Goal: Task Accomplishment & Management: Manage account settings

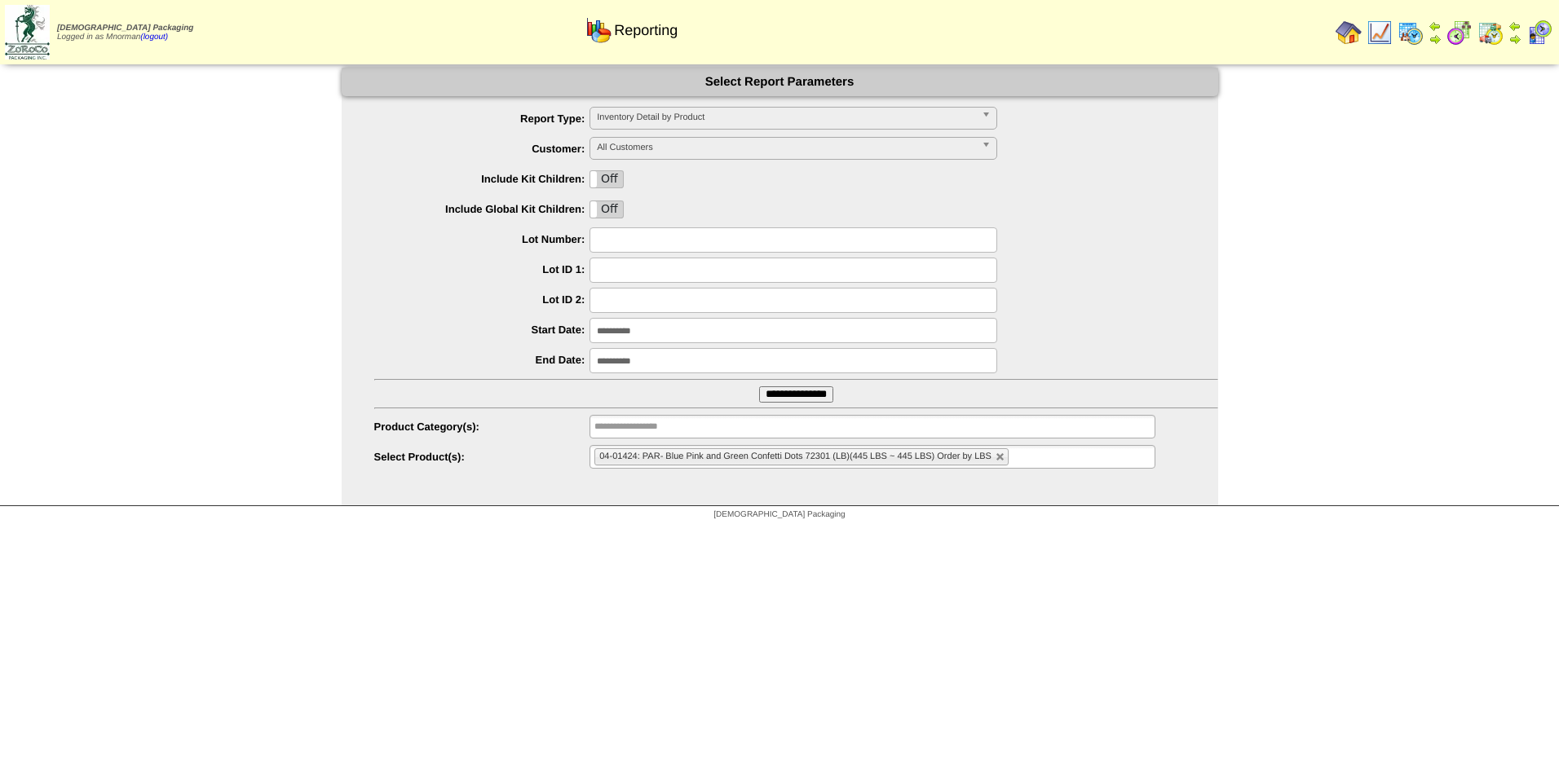
click at [1387, 30] on img at bounding box center [1380, 33] width 26 height 26
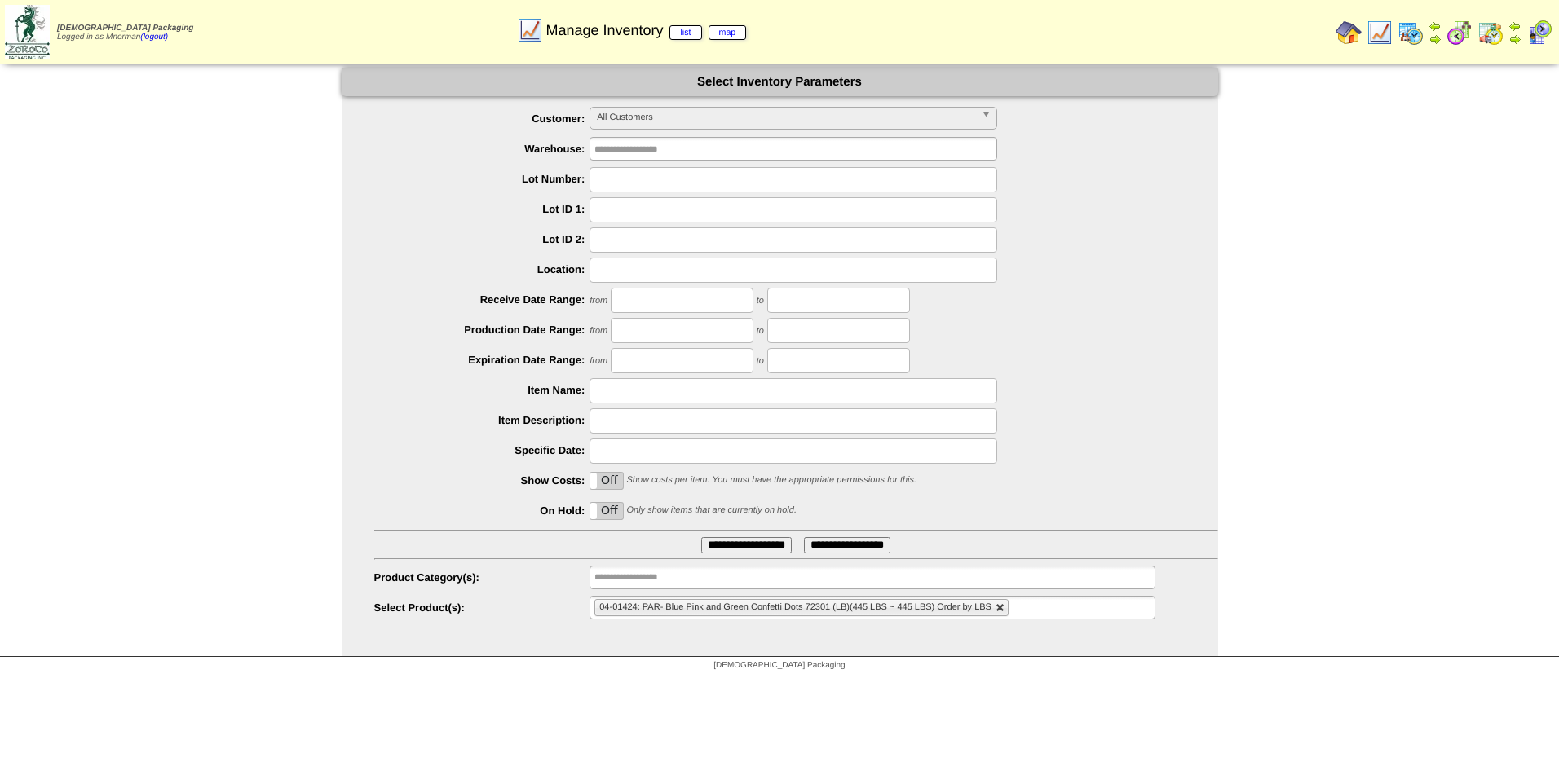
click at [1003, 609] on link at bounding box center [1000, 608] width 9 height 9
type input "**********"
click at [703, 121] on span "All Customers" at bounding box center [785, 117] width 378 height 20
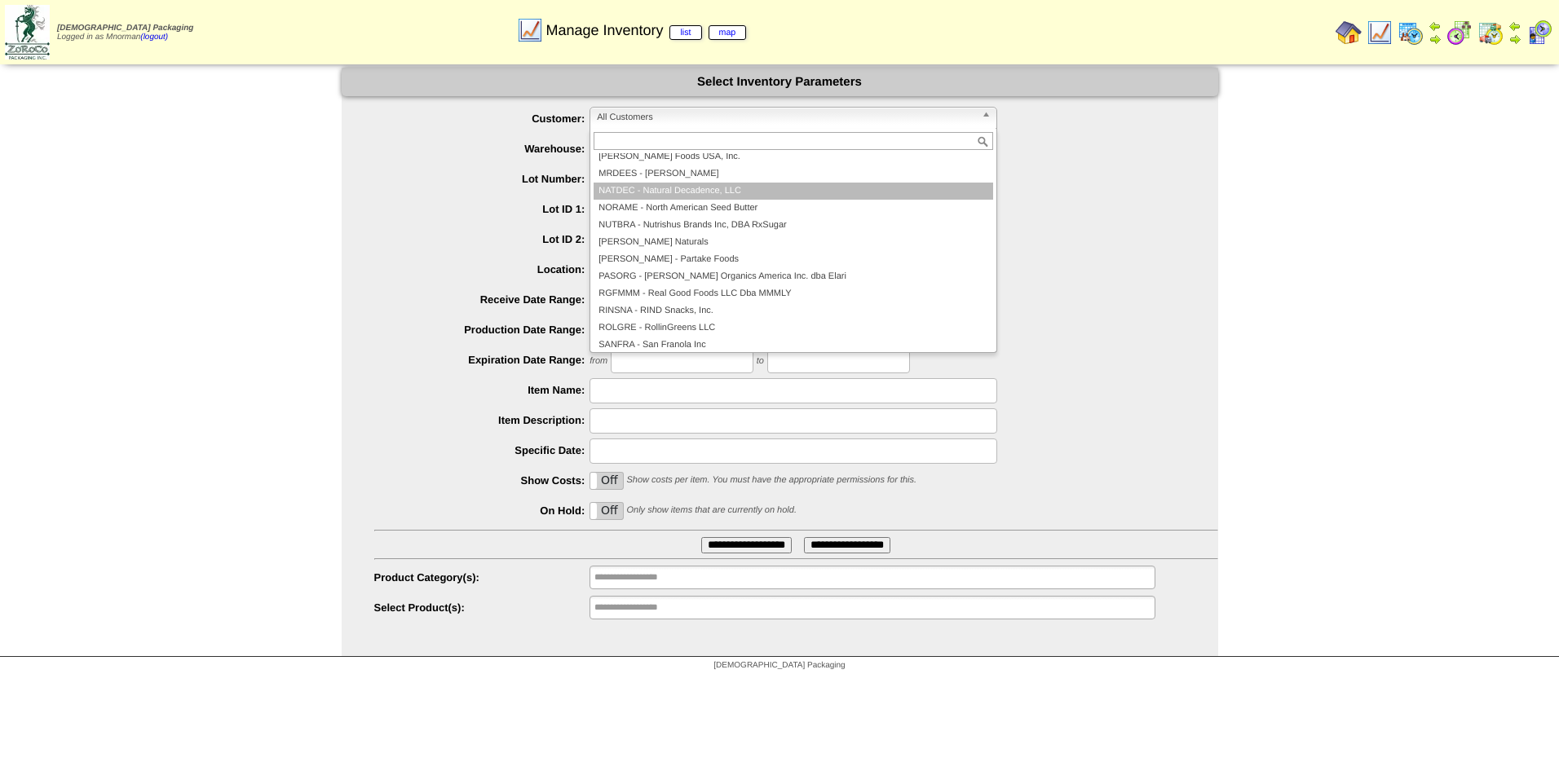
scroll to position [163, 0]
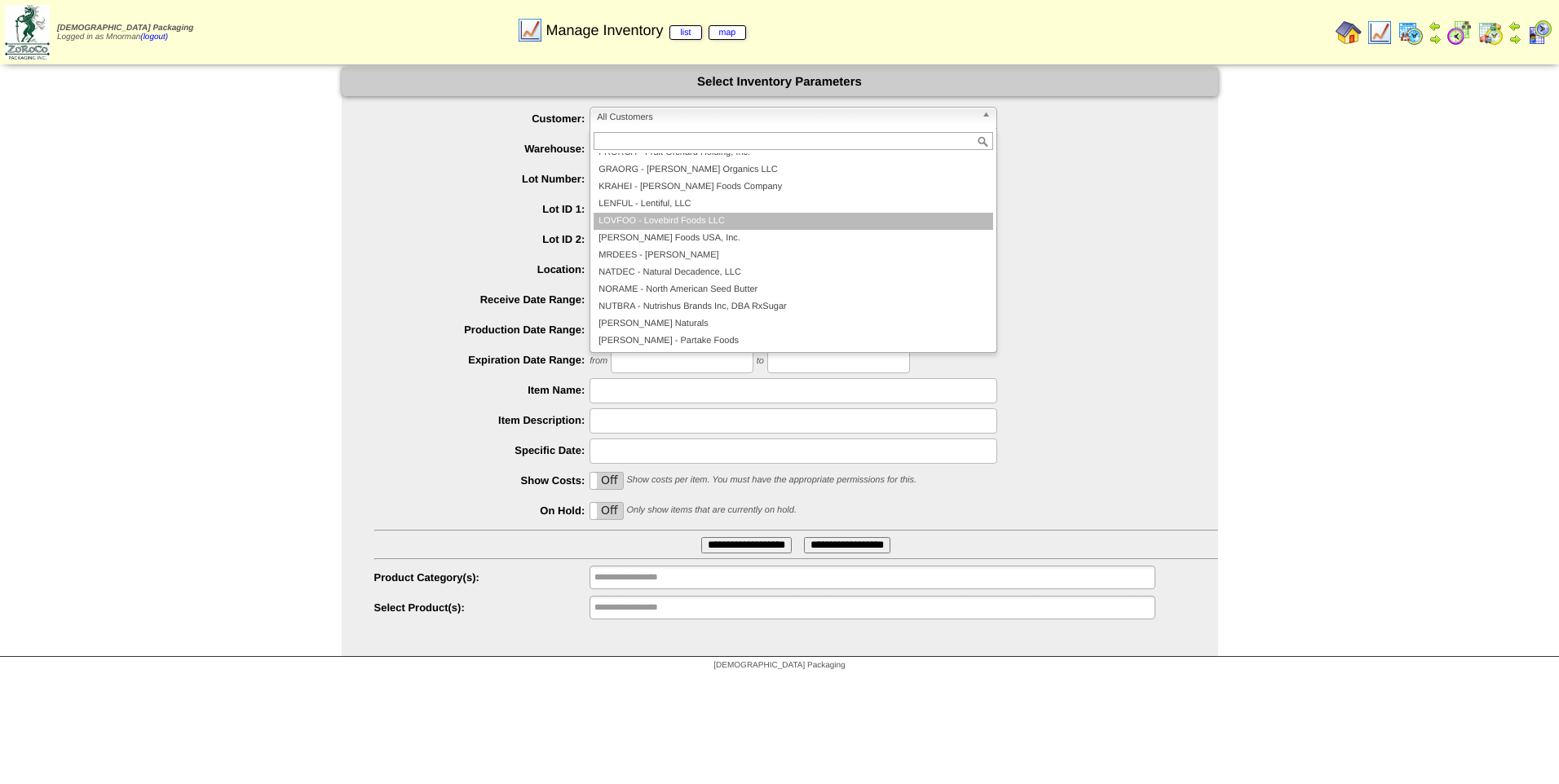
click at [738, 213] on li "LOVFOO - Lovebird Foods LLC" at bounding box center [793, 221] width 399 height 17
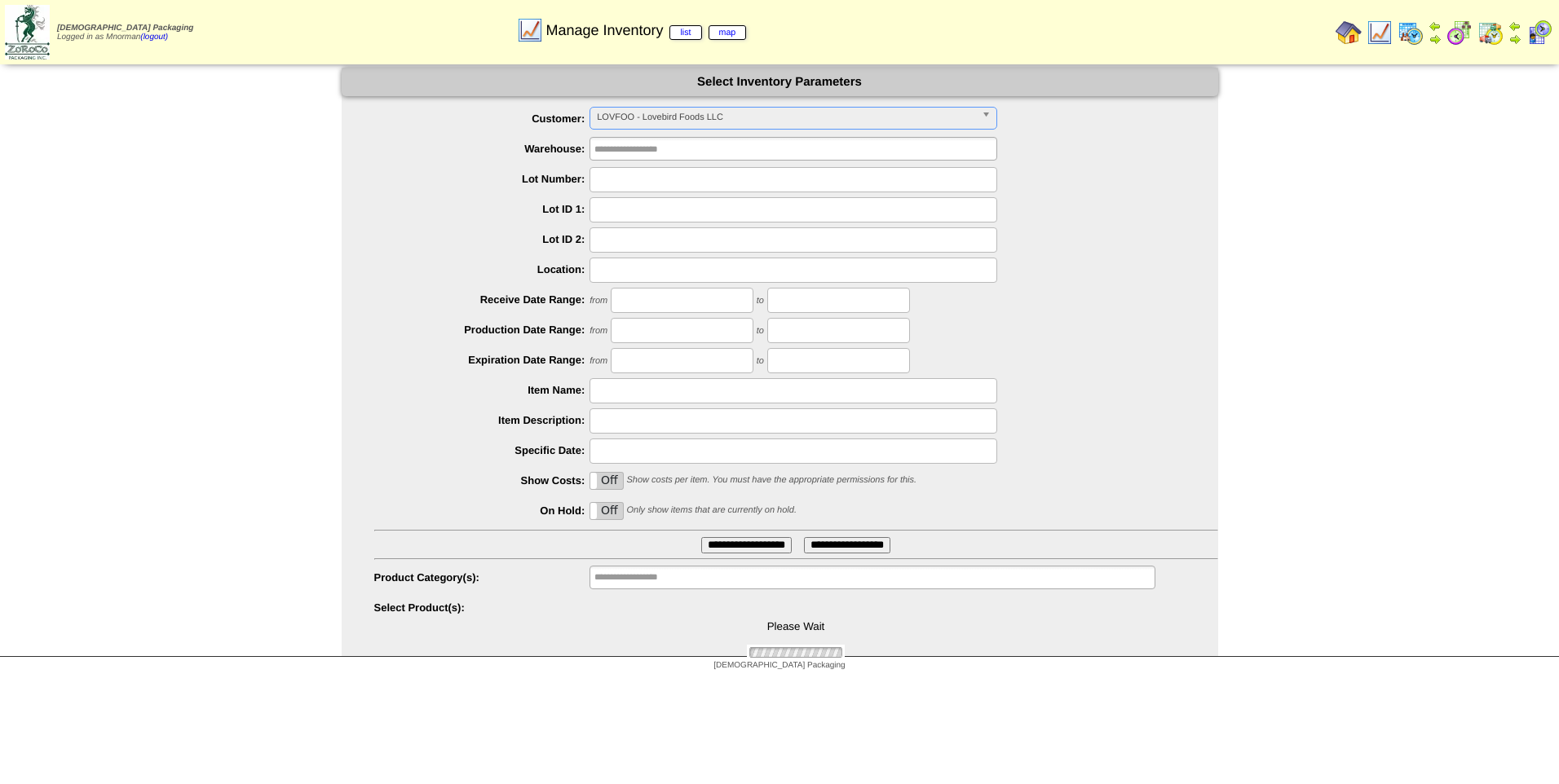
click at [609, 521] on div "On Off Only show items that are currently on hold." at bounding box center [796, 511] width 844 height 25
click at [609, 513] on label "Off" at bounding box center [607, 510] width 33 height 16
click at [728, 543] on input "**********" at bounding box center [746, 544] width 91 height 16
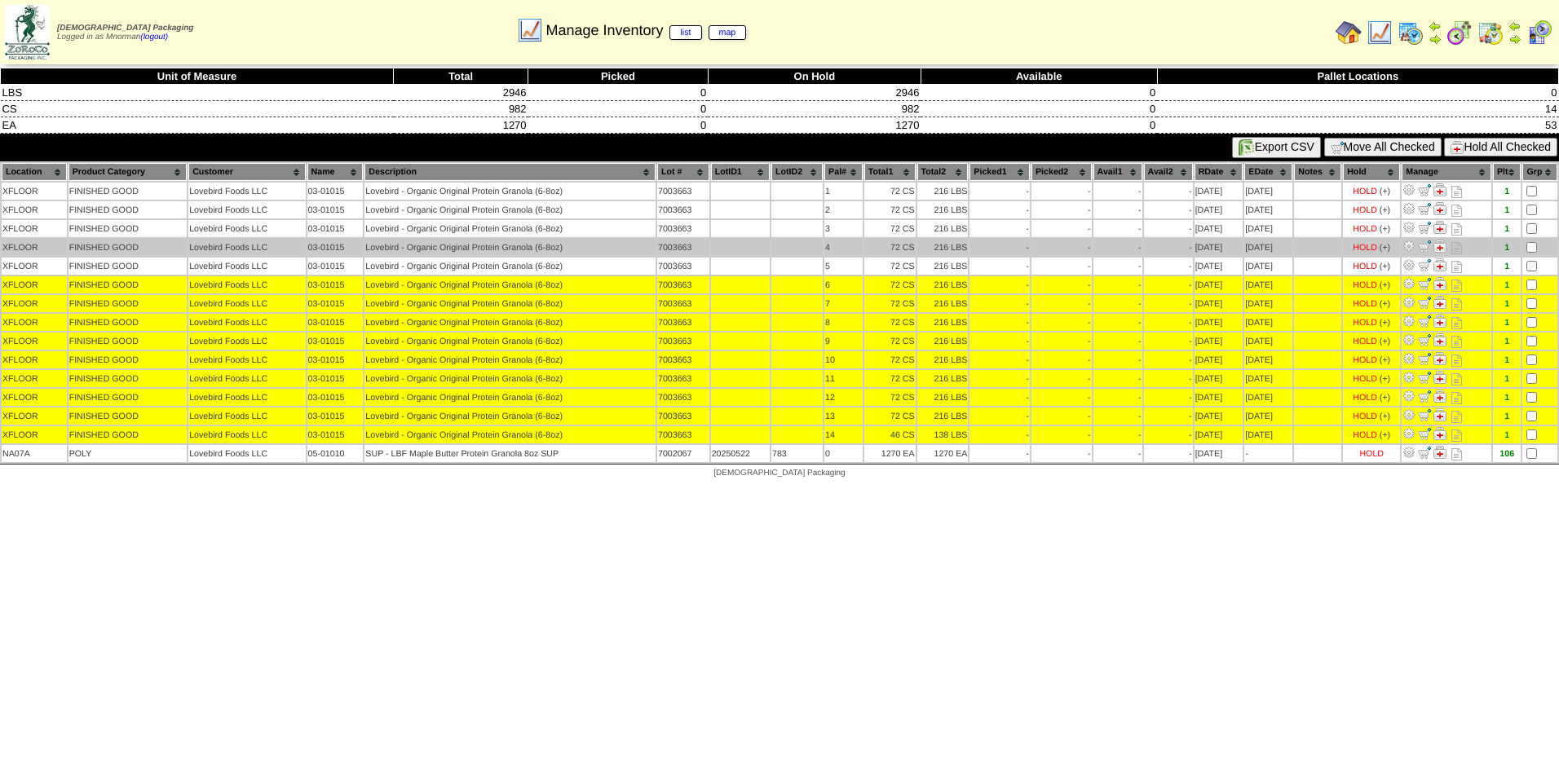
click at [1532, 255] on td at bounding box center [1539, 247] width 35 height 17
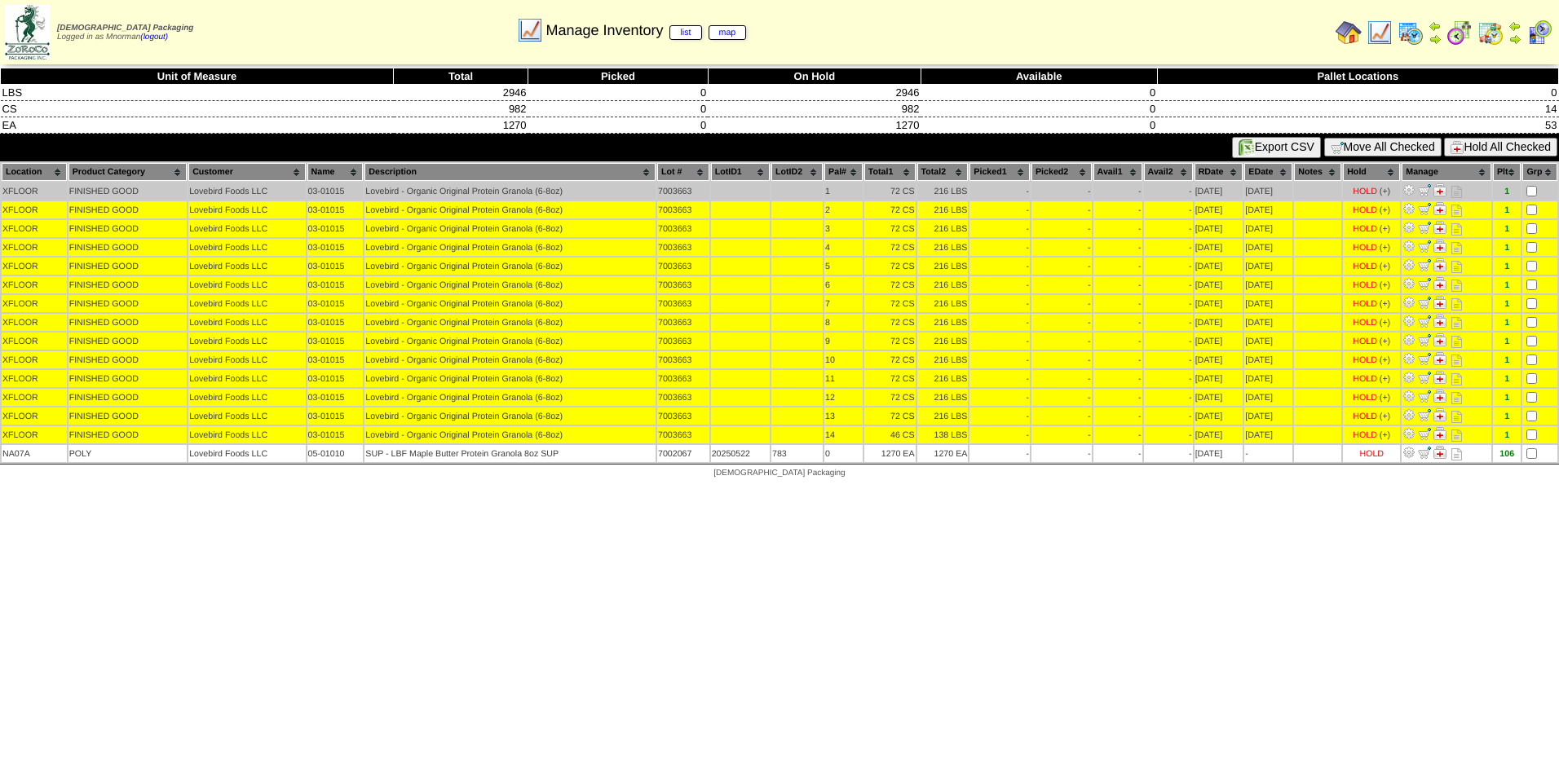
click at [1533, 197] on td at bounding box center [1539, 192] width 35 height 17
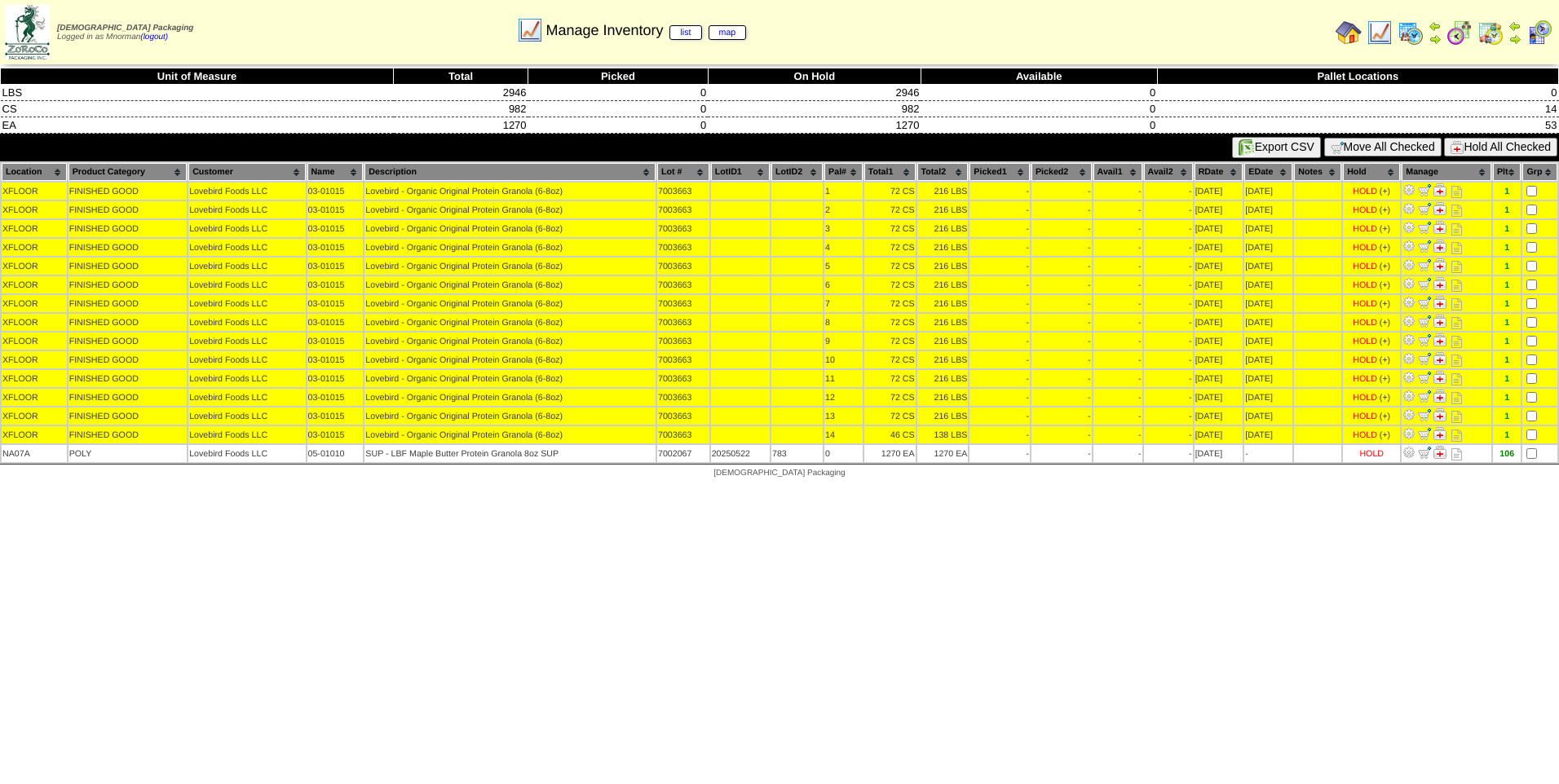
click at [1518, 152] on button "Hold All Checked" at bounding box center [1500, 147] width 113 height 19
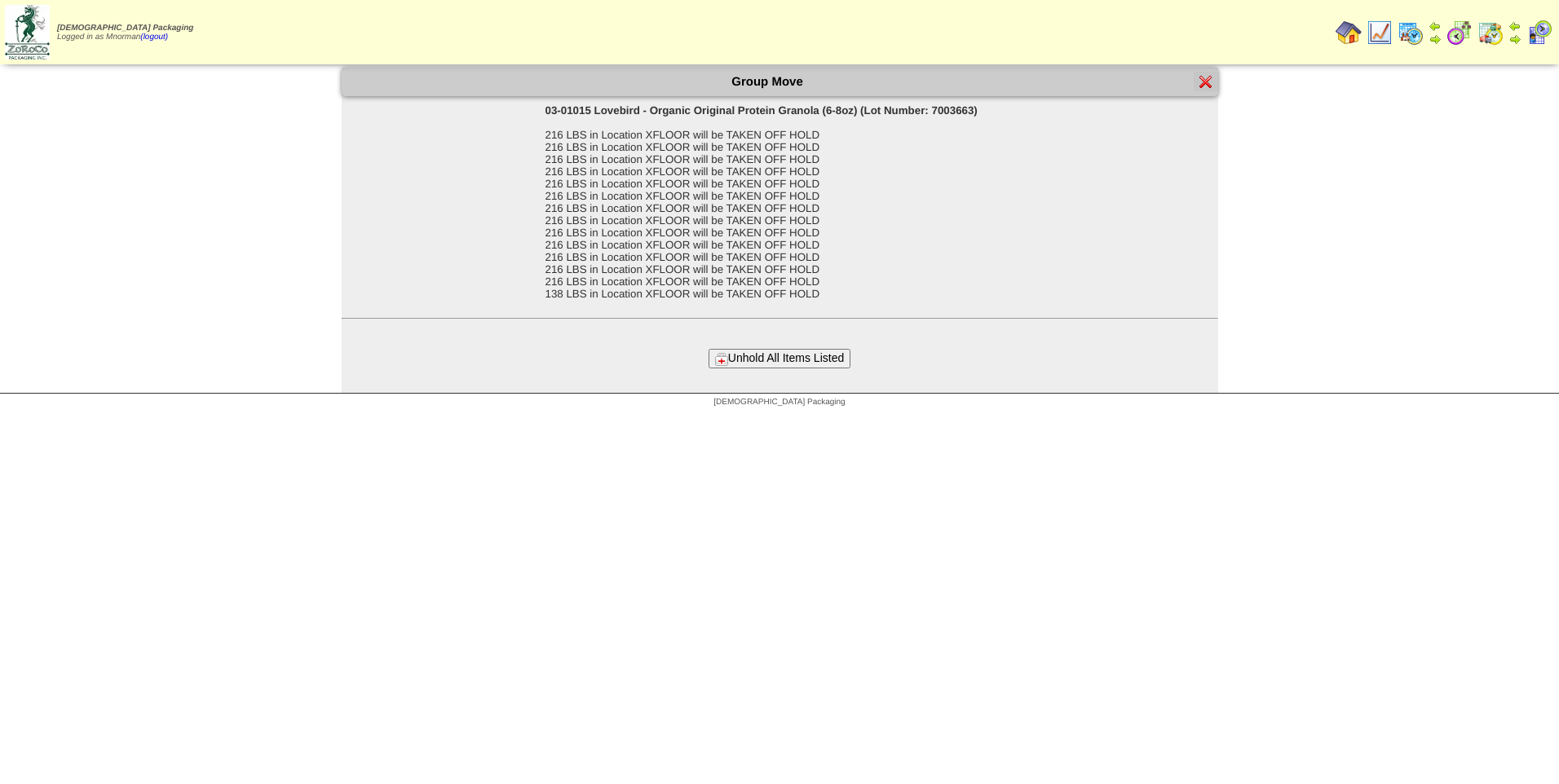
click at [754, 357] on button "Unhold All Items Listed" at bounding box center [780, 359] width 142 height 19
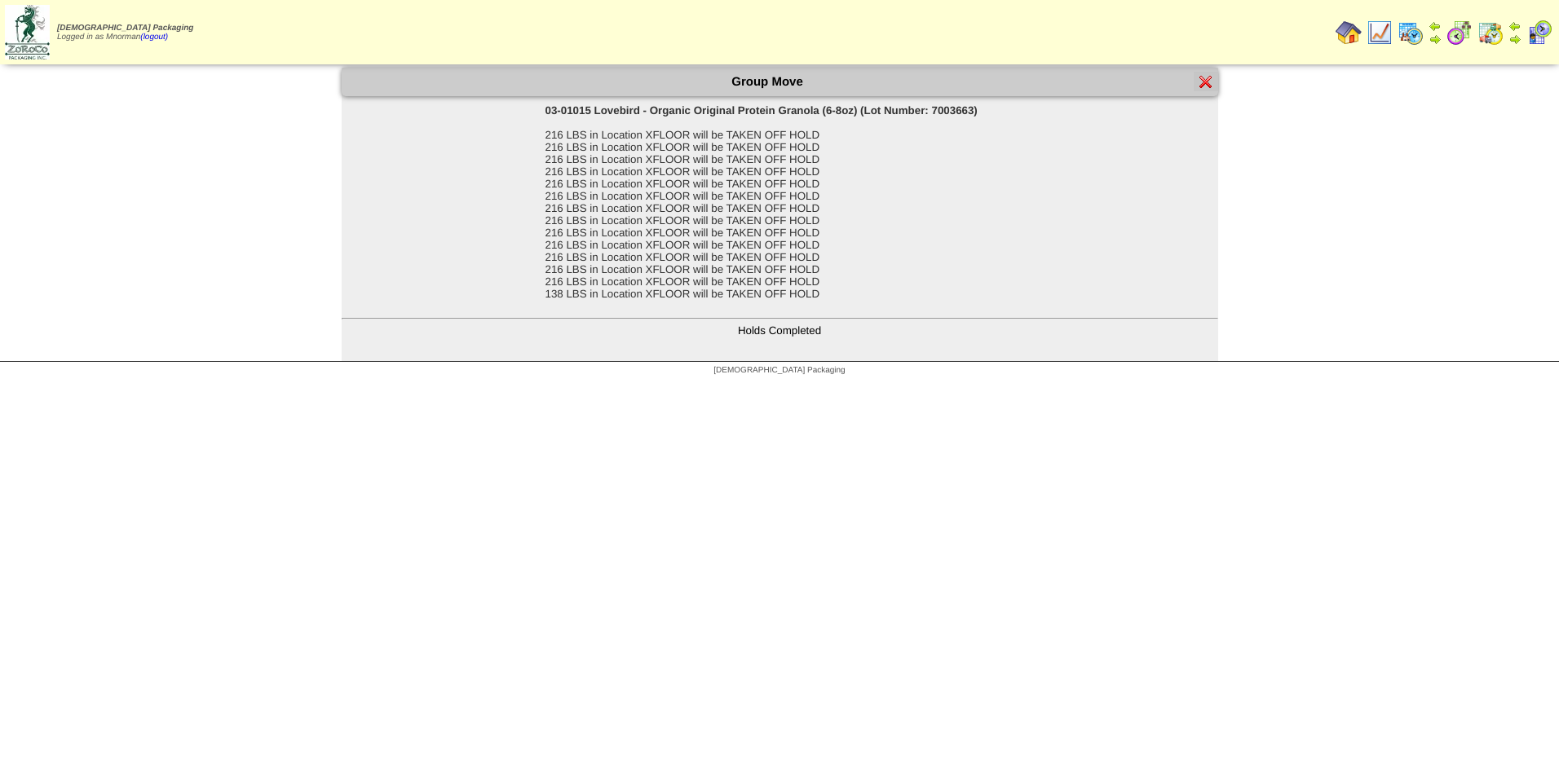
click at [1208, 85] on img at bounding box center [1206, 81] width 13 height 13
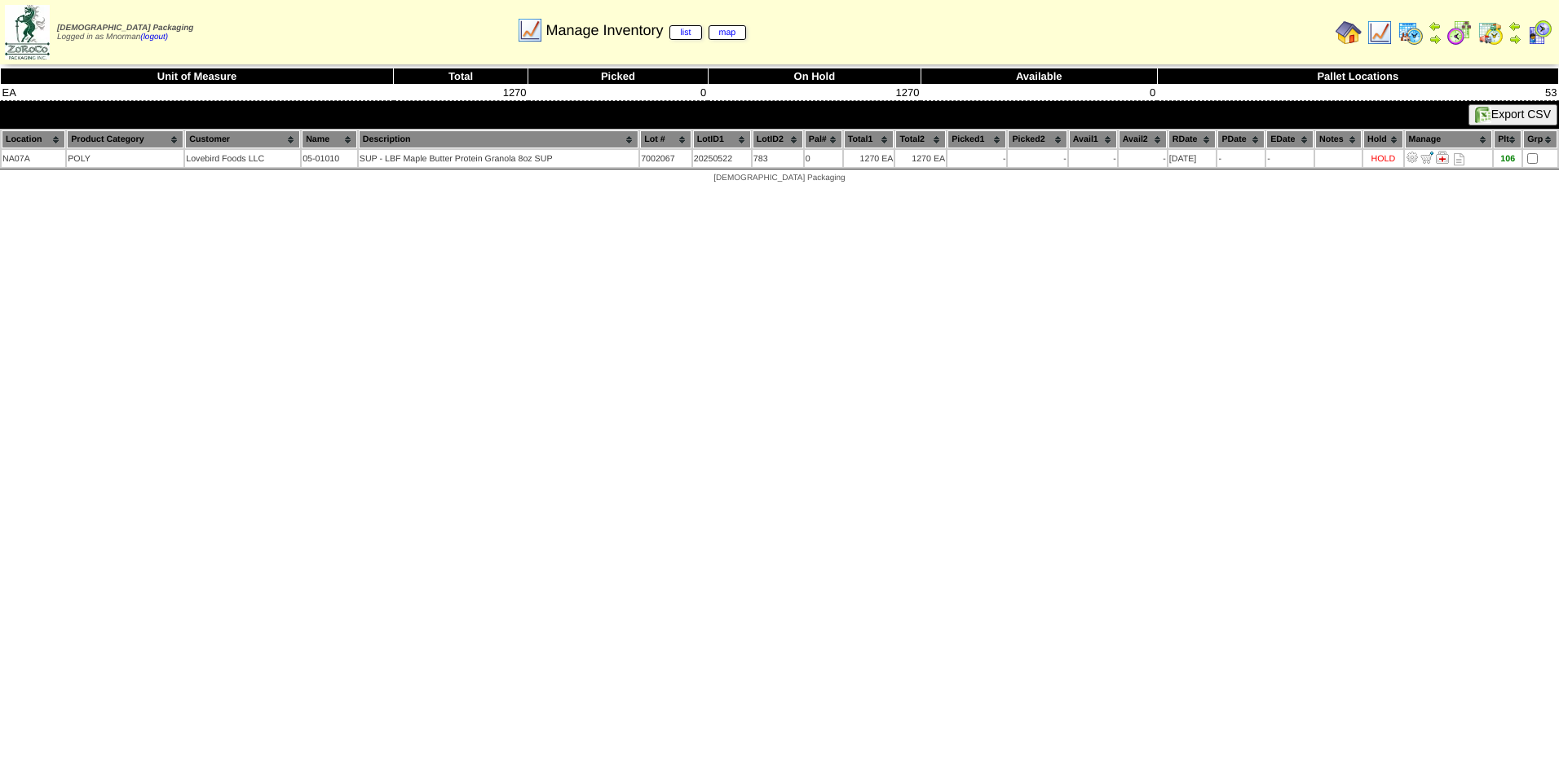
click at [1382, 31] on img at bounding box center [1380, 33] width 26 height 26
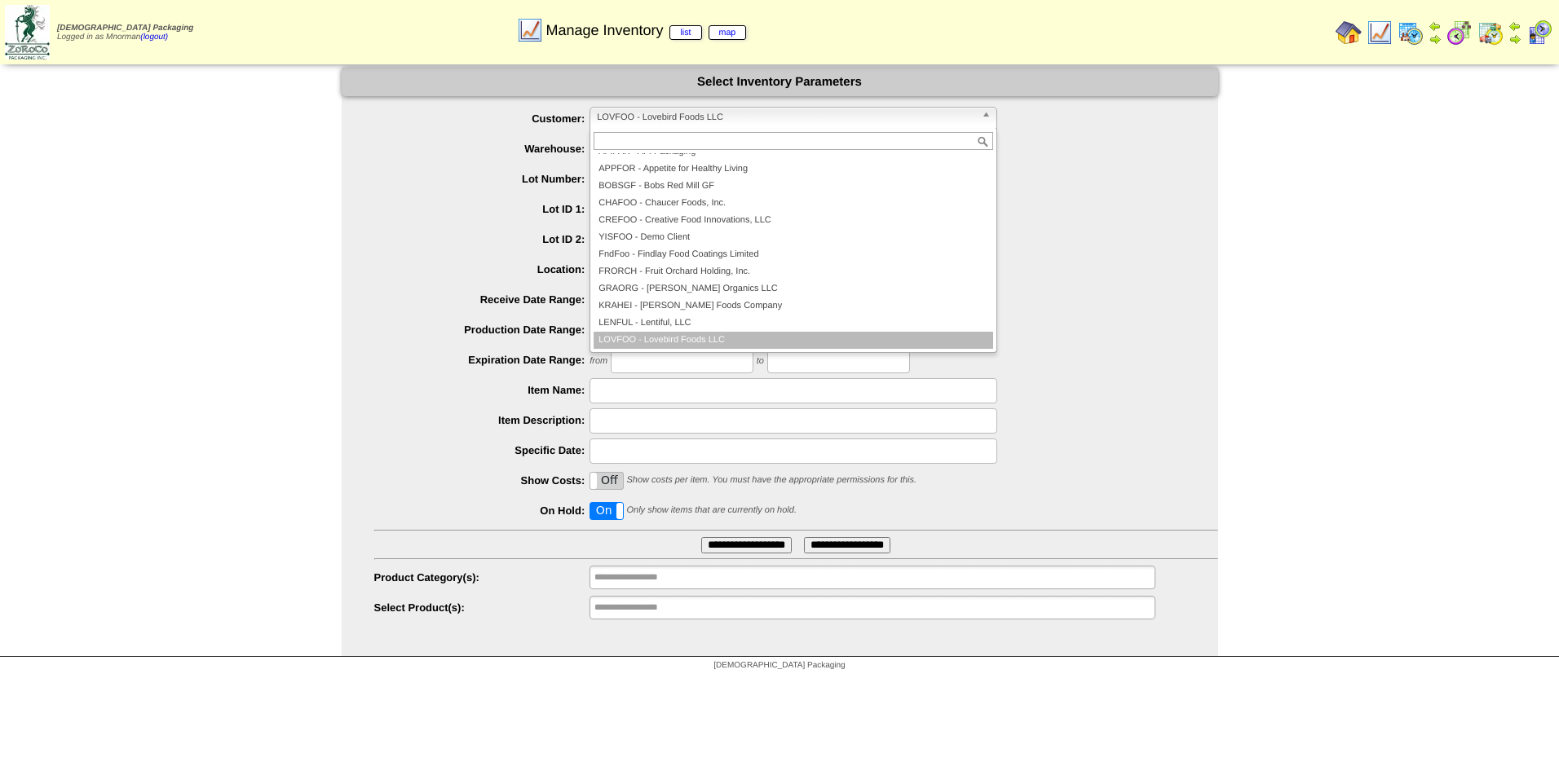
click at [680, 122] on span "LOVFOO - Lovebird Foods LLC" at bounding box center [785, 117] width 378 height 20
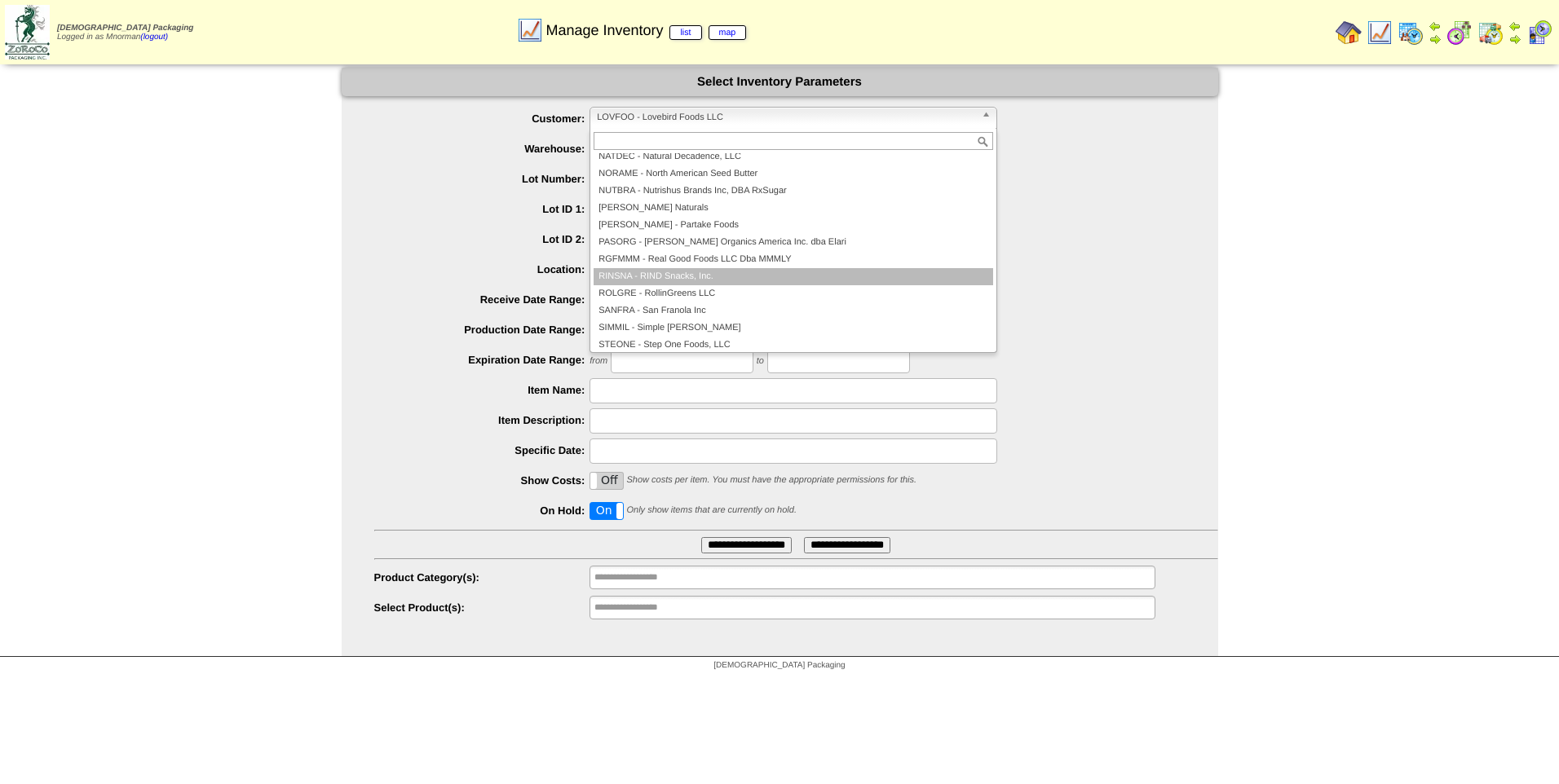
scroll to position [352, 0]
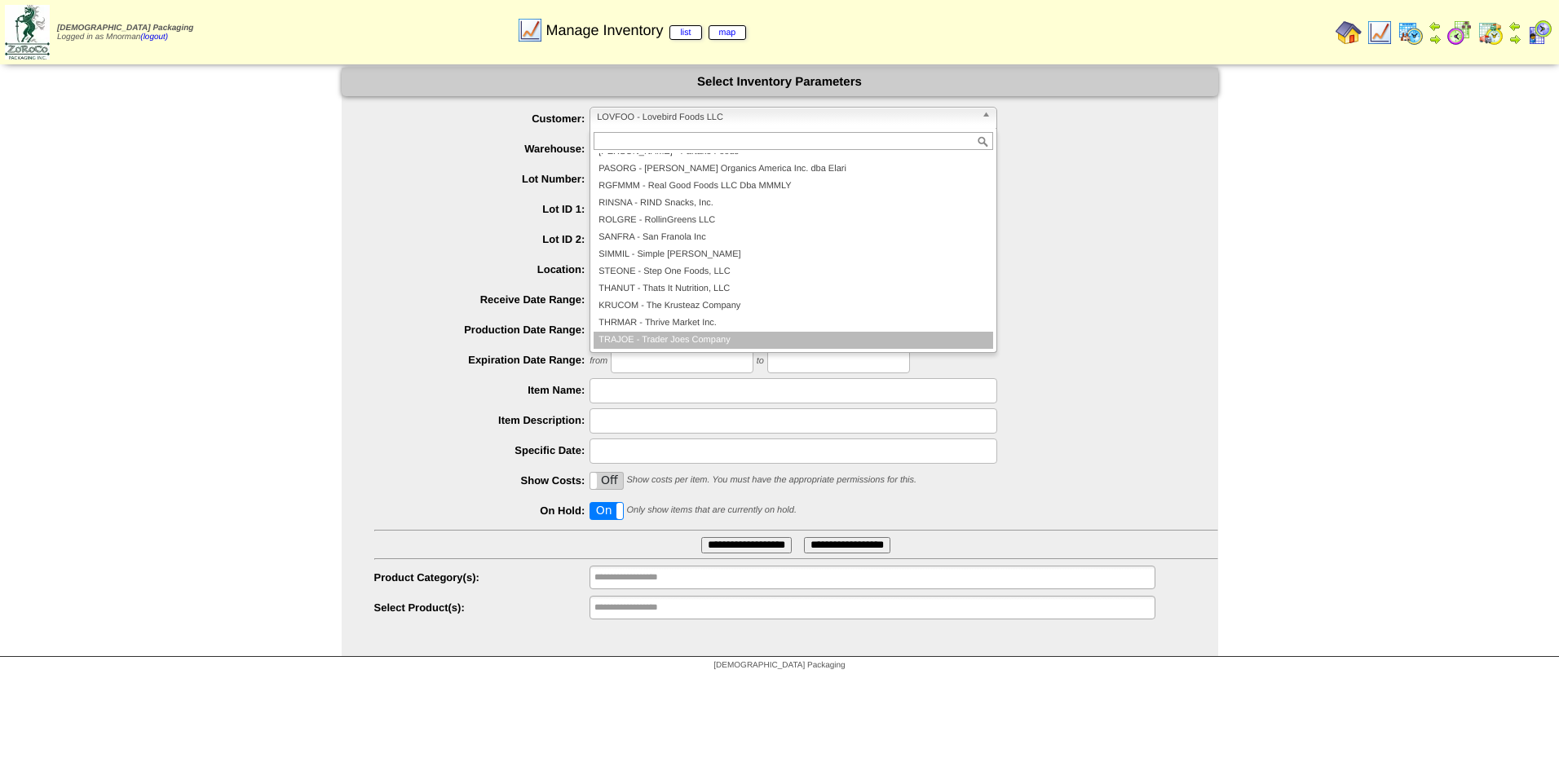
click at [734, 338] on li "TRAJOE - Trader Joes Company" at bounding box center [793, 341] width 399 height 17
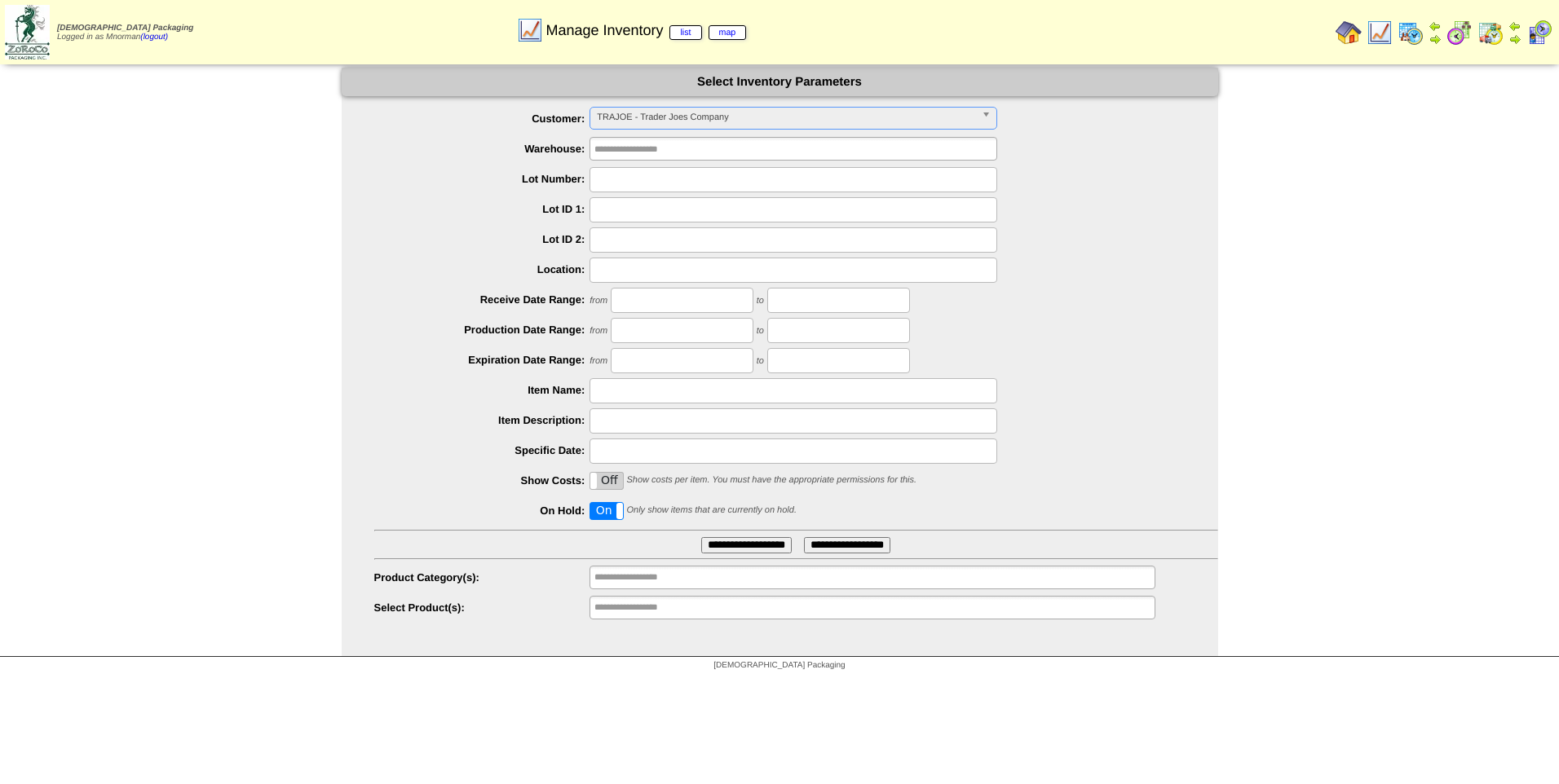
click at [740, 549] on input "**********" at bounding box center [746, 544] width 91 height 16
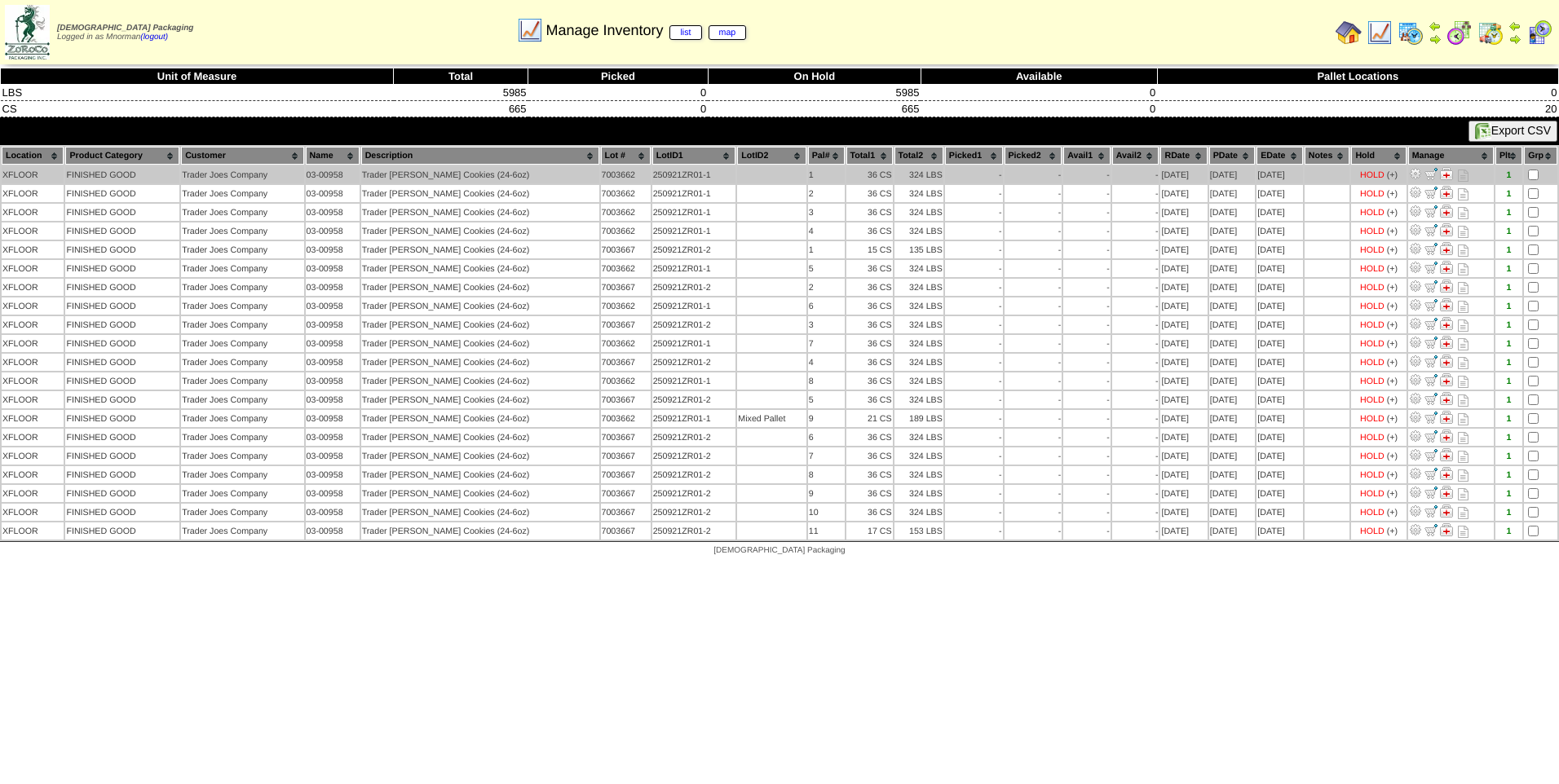
click at [1534, 169] on td at bounding box center [1540, 175] width 33 height 17
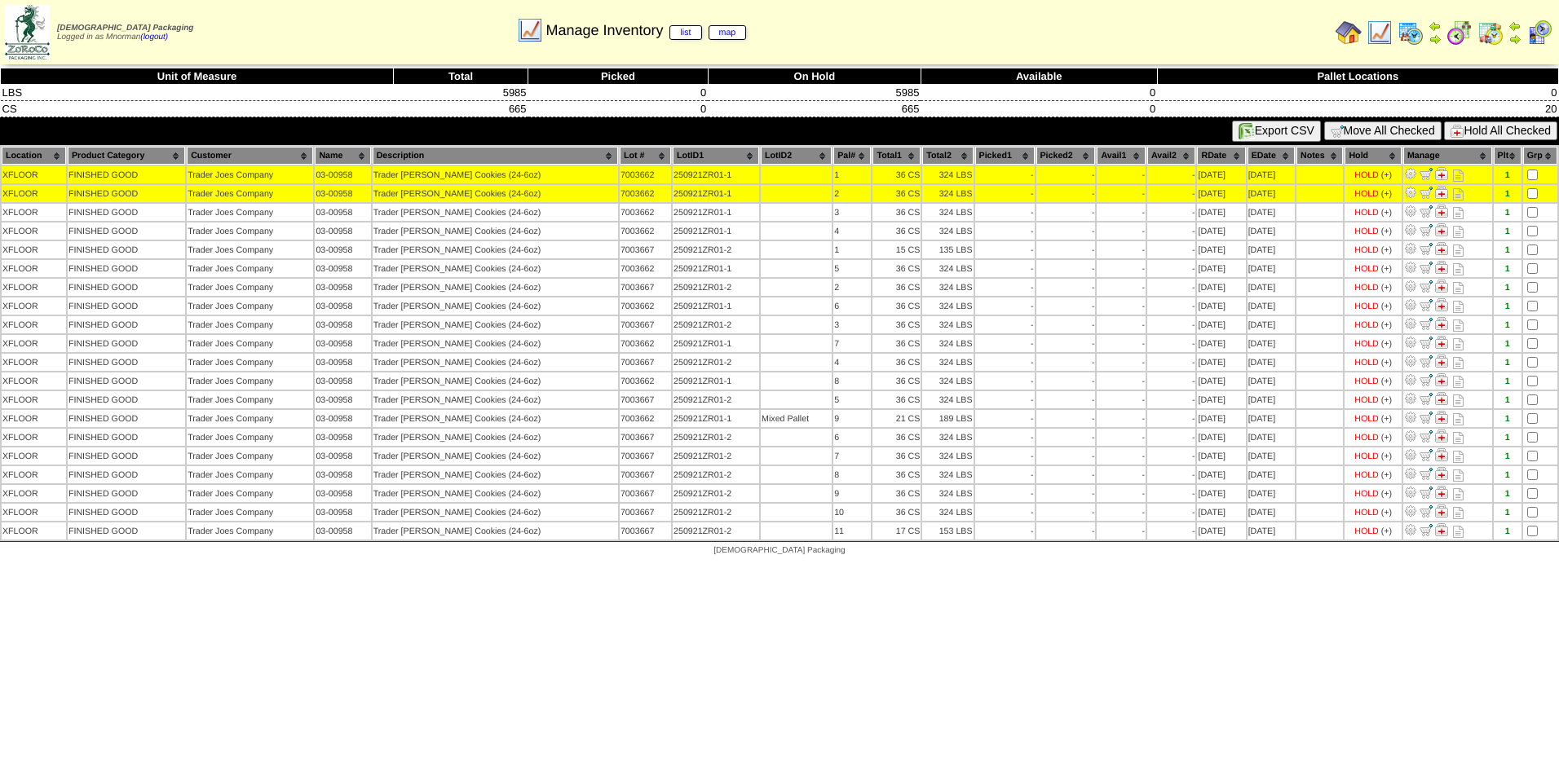
click at [1535, 221] on table "Location Product Category Customer Name Description Lot # LotID1 LotID2 1 -" at bounding box center [780, 343] width 1559 height 396
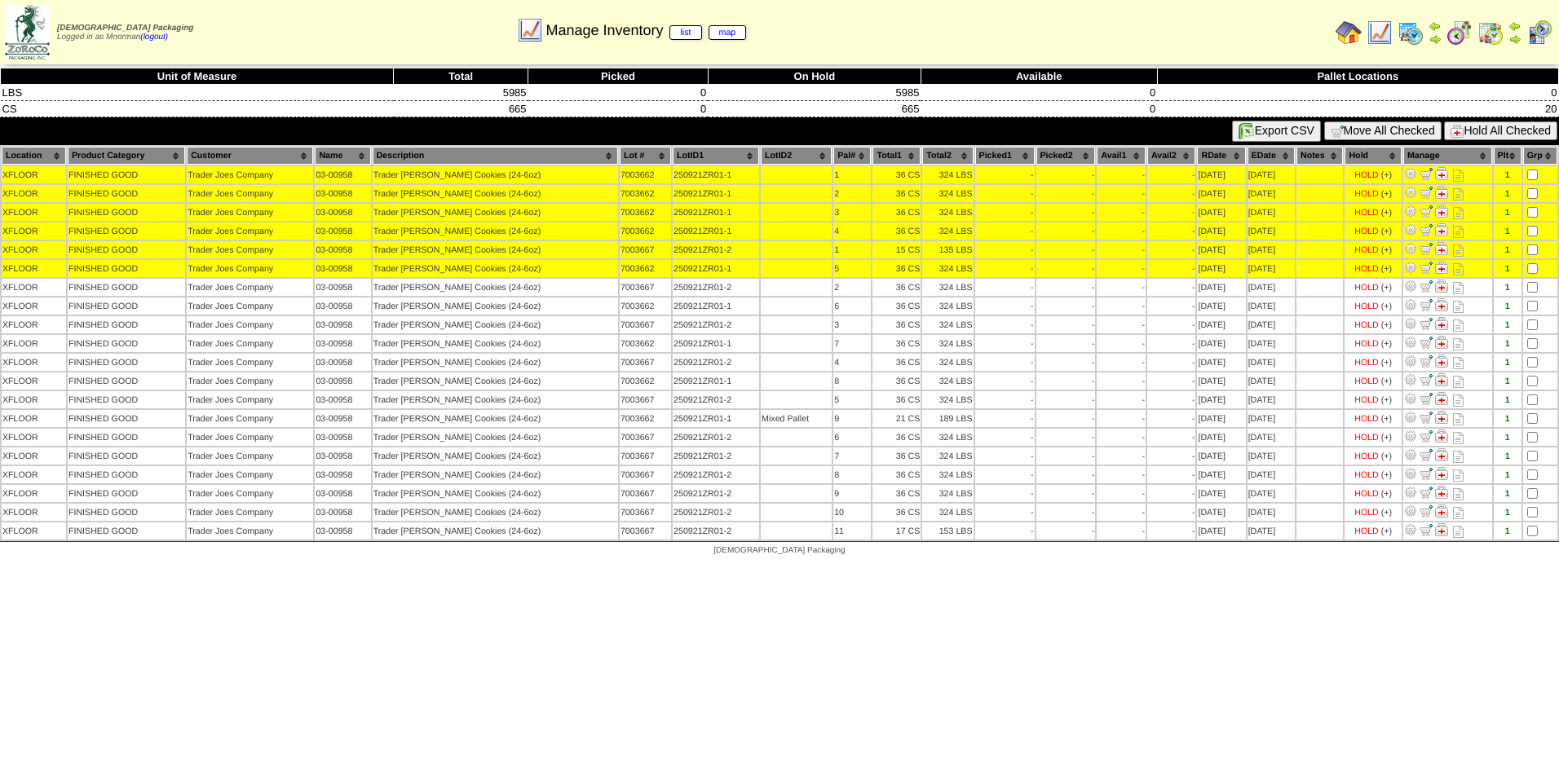
click at [1260, 158] on th "EDate" at bounding box center [1271, 156] width 47 height 18
click at [1209, 158] on th "RDate" at bounding box center [1220, 156] width 48 height 18
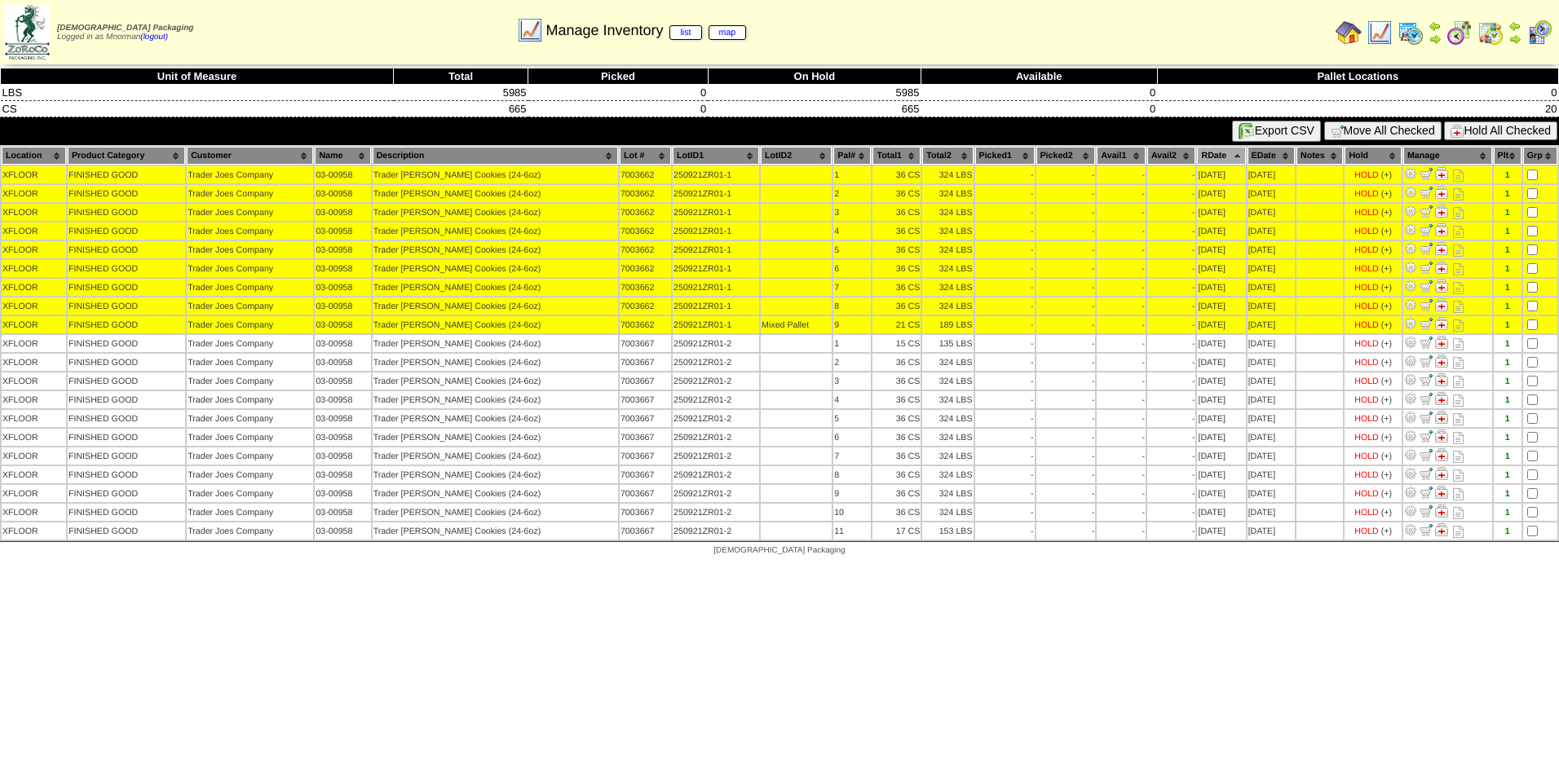
click at [1489, 125] on button "Hold All Checked" at bounding box center [1500, 131] width 113 height 19
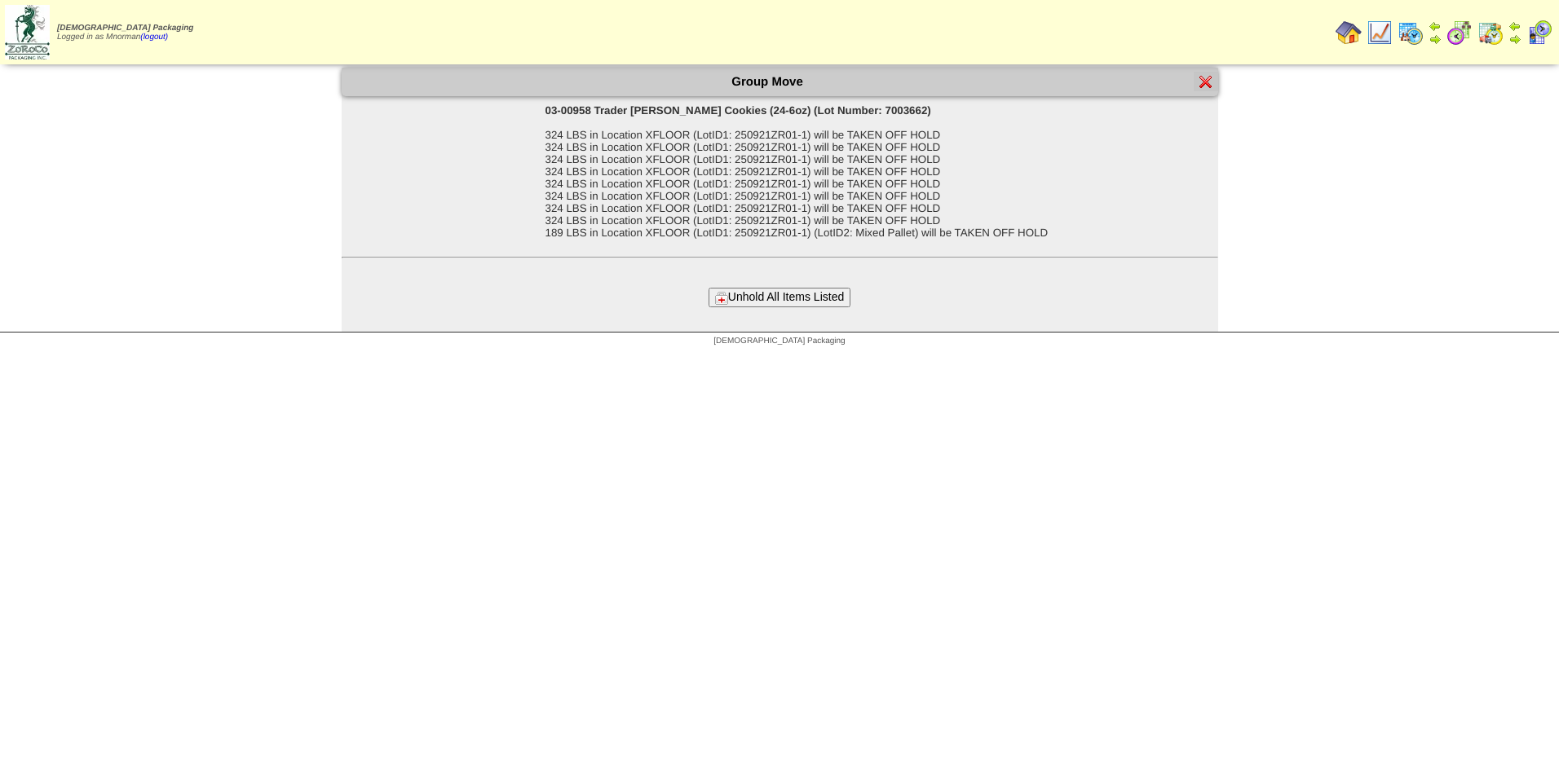
click at [826, 295] on button "Unhold All Items Listed" at bounding box center [780, 297] width 142 height 19
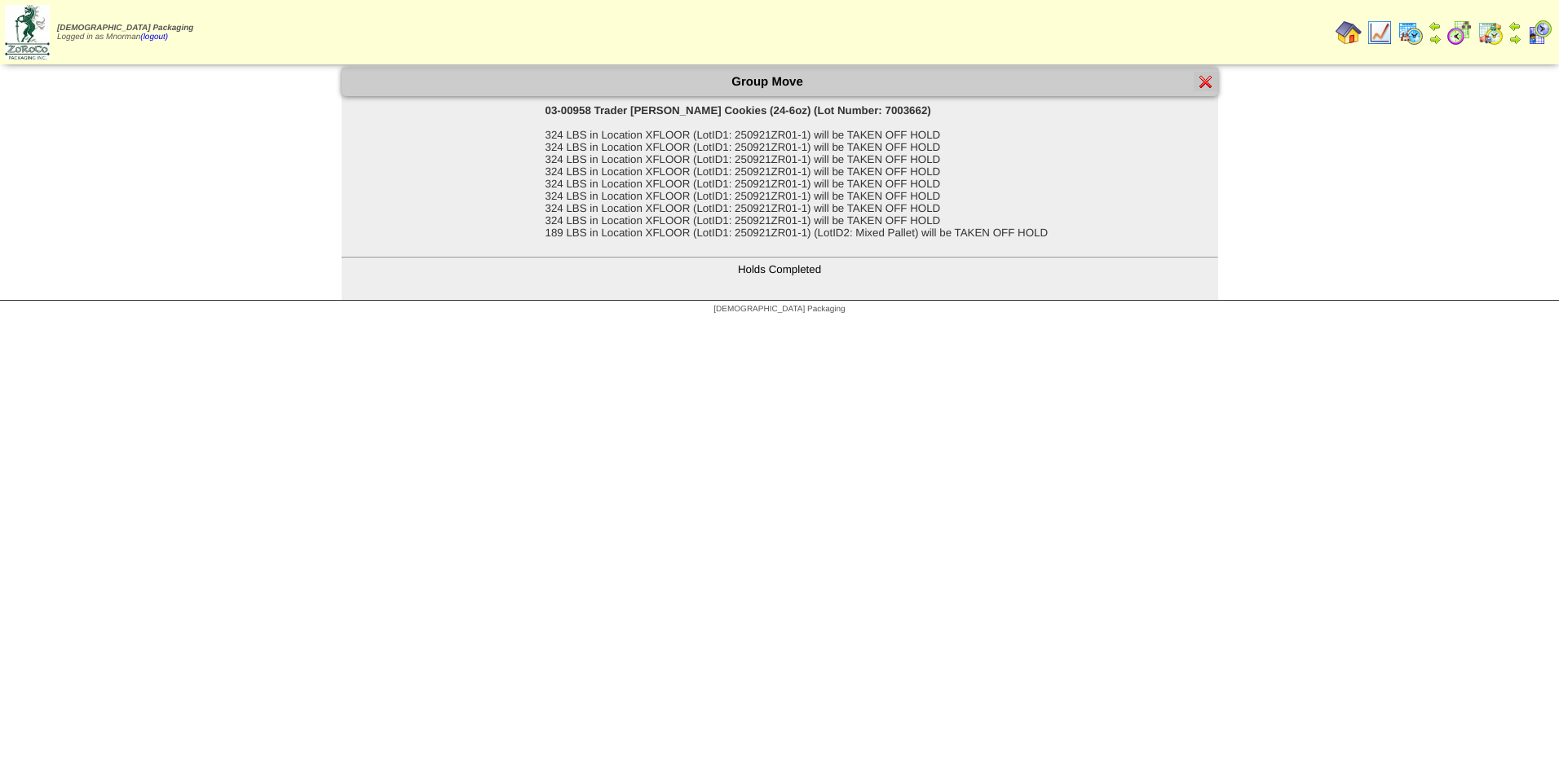
click at [1202, 84] on img at bounding box center [1206, 81] width 13 height 13
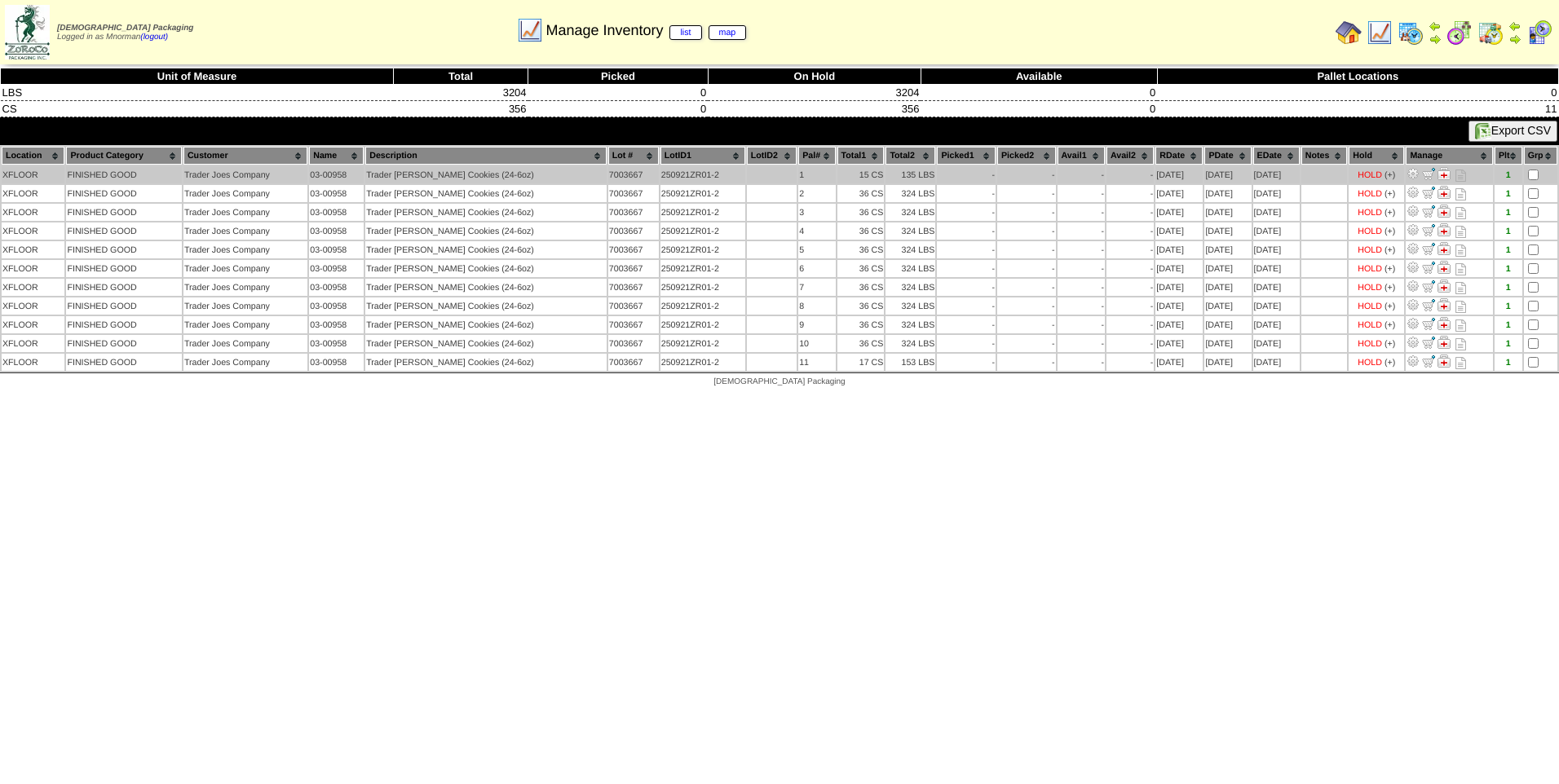
click at [1536, 169] on td at bounding box center [1540, 175] width 33 height 17
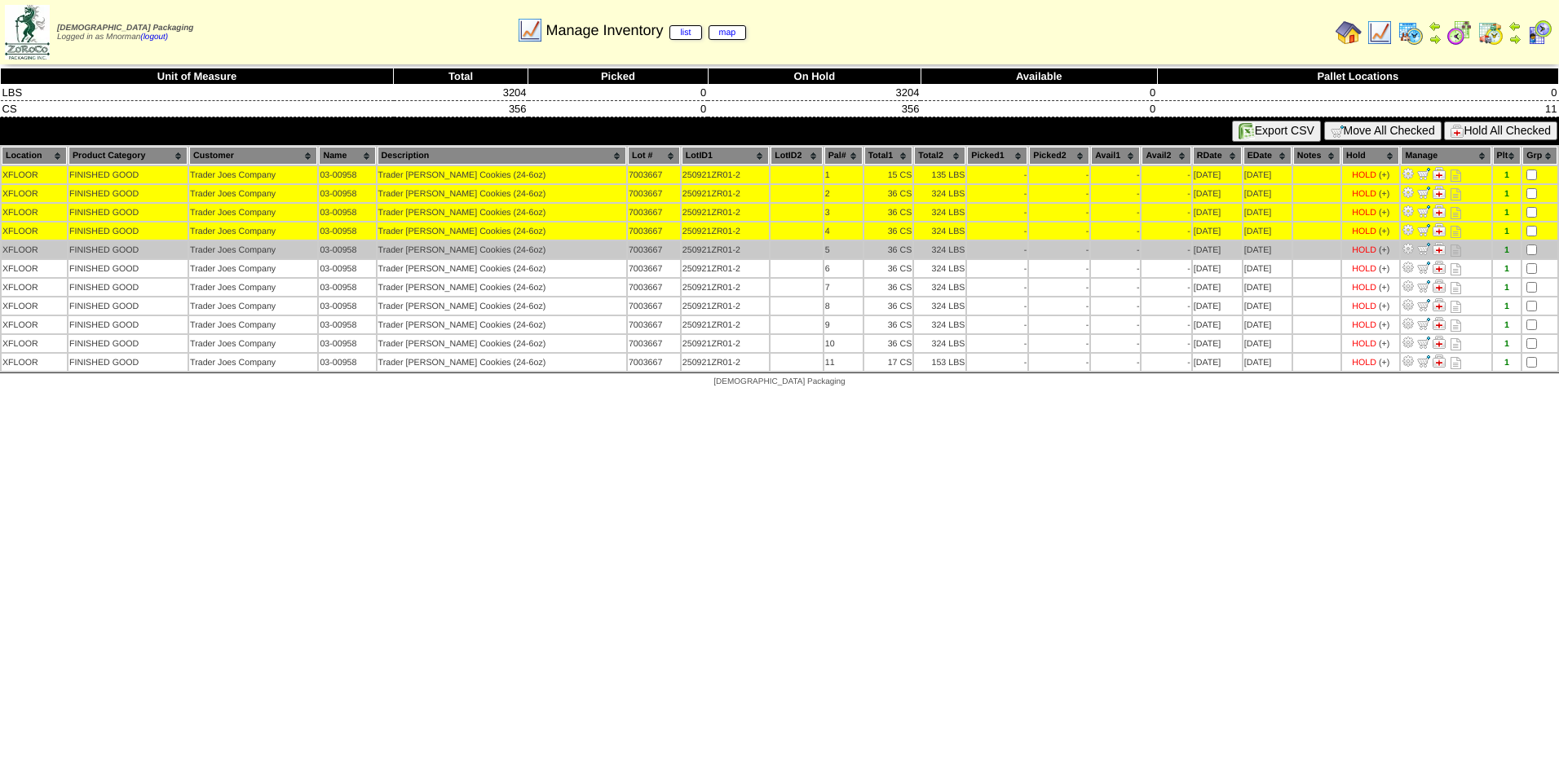
click at [1533, 242] on td at bounding box center [1539, 250] width 35 height 17
click at [1534, 255] on td at bounding box center [1539, 250] width 35 height 17
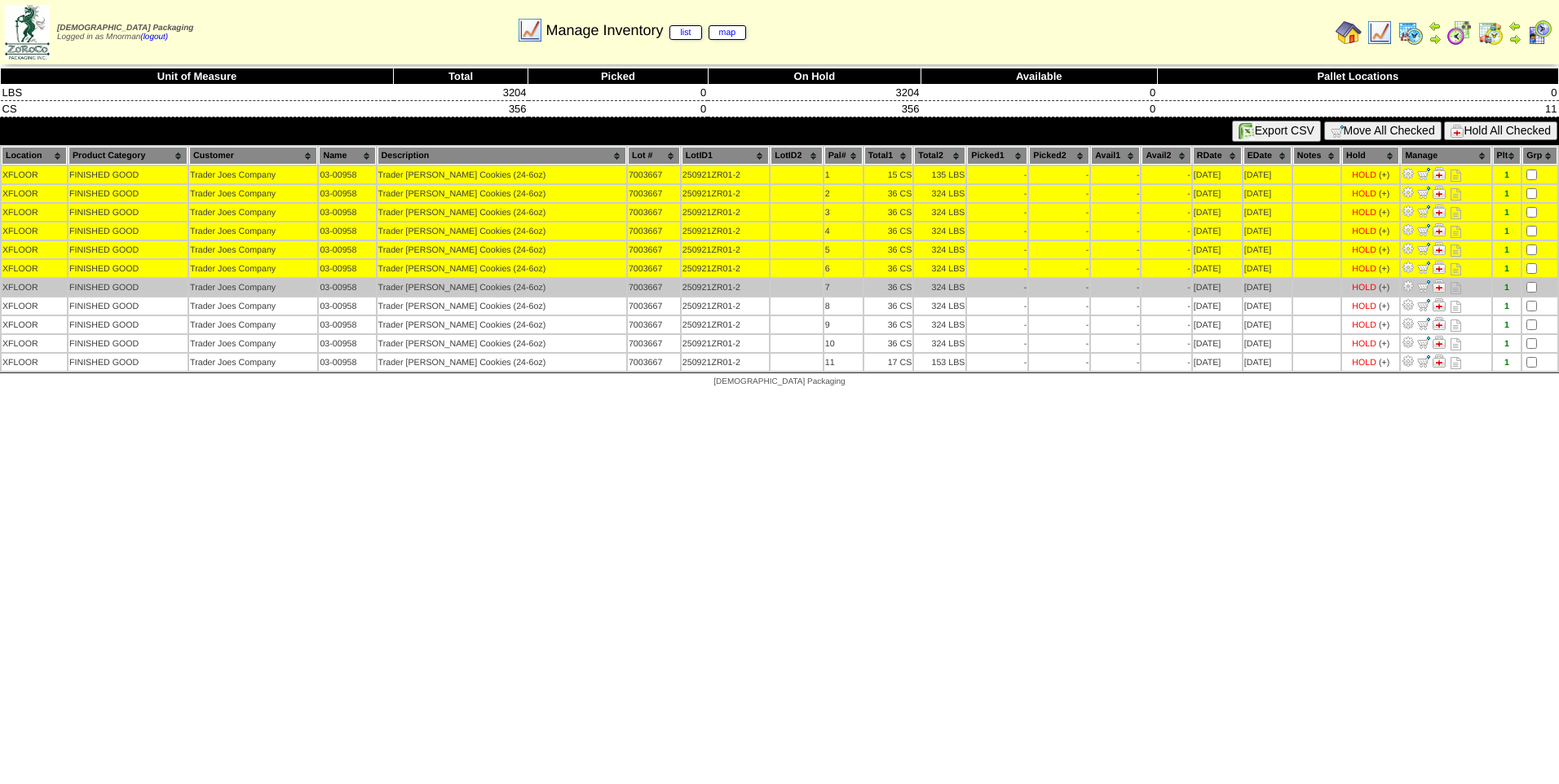
click at [1532, 281] on td at bounding box center [1539, 287] width 35 height 17
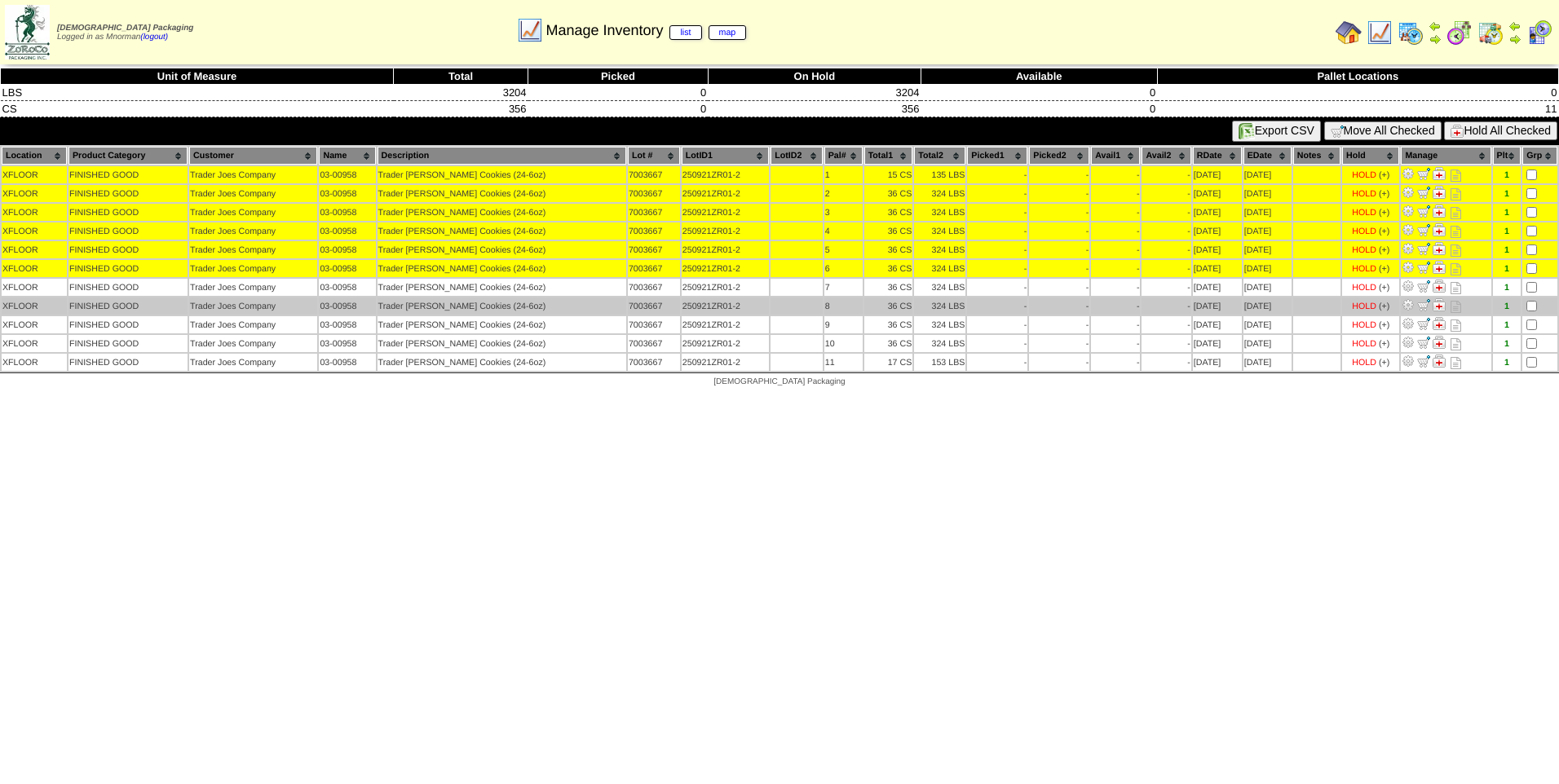
click at [1532, 299] on table "Location Product Category Customer Name Description Lot # LotID1 LotID2 1 -" at bounding box center [780, 259] width 1559 height 227
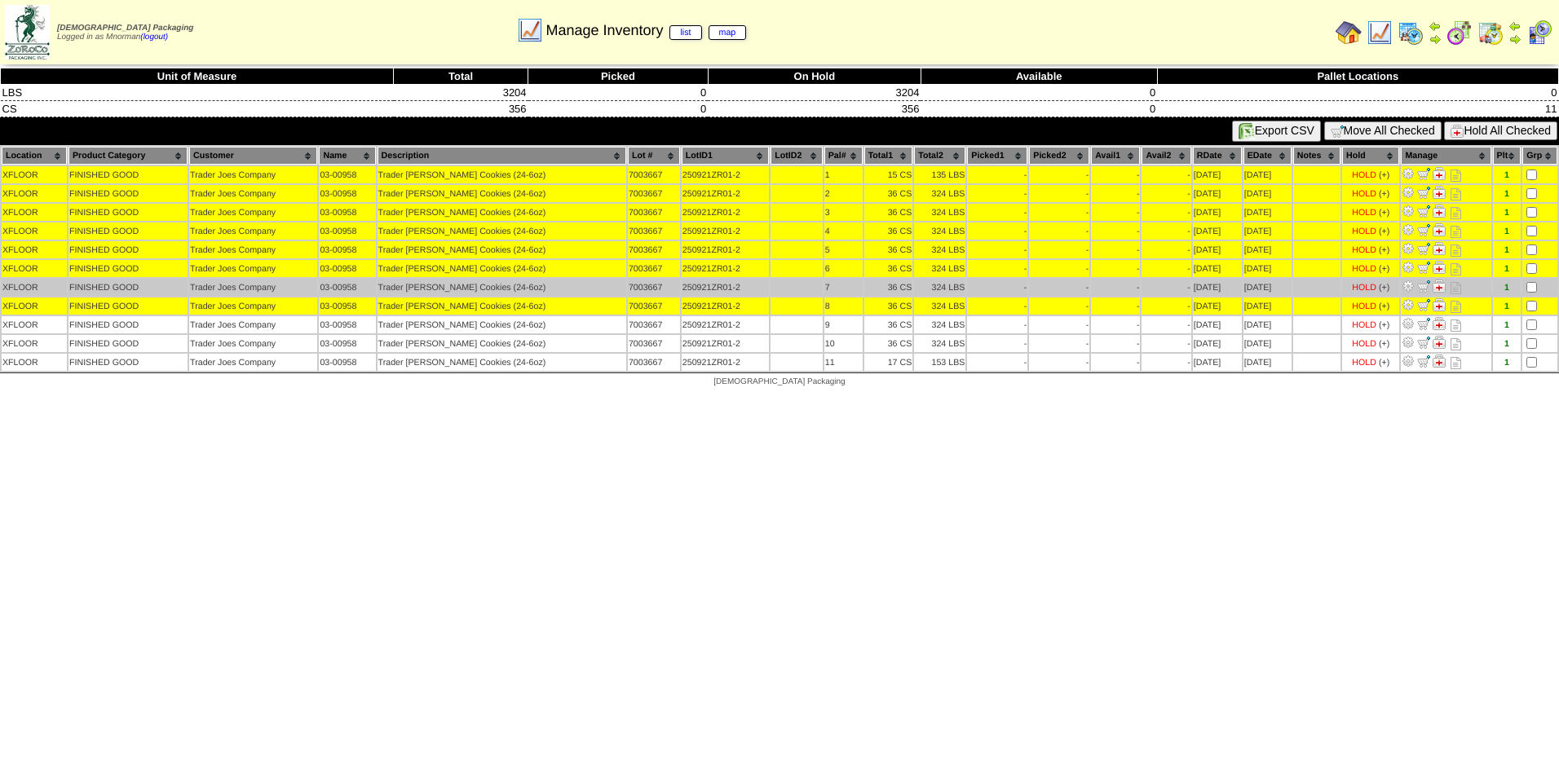
click at [1532, 281] on td at bounding box center [1539, 287] width 35 height 17
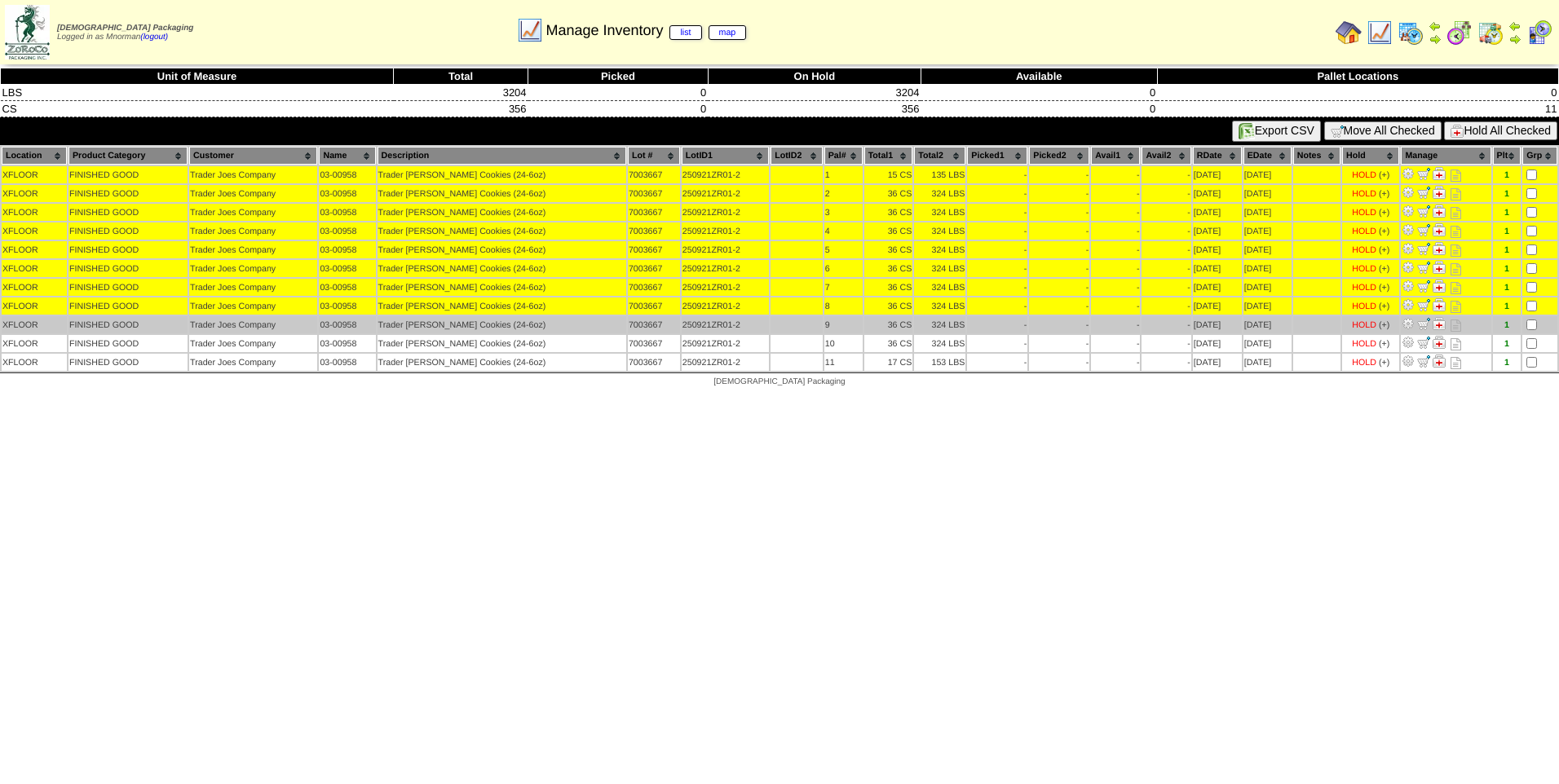
click at [1533, 320] on td at bounding box center [1539, 325] width 35 height 17
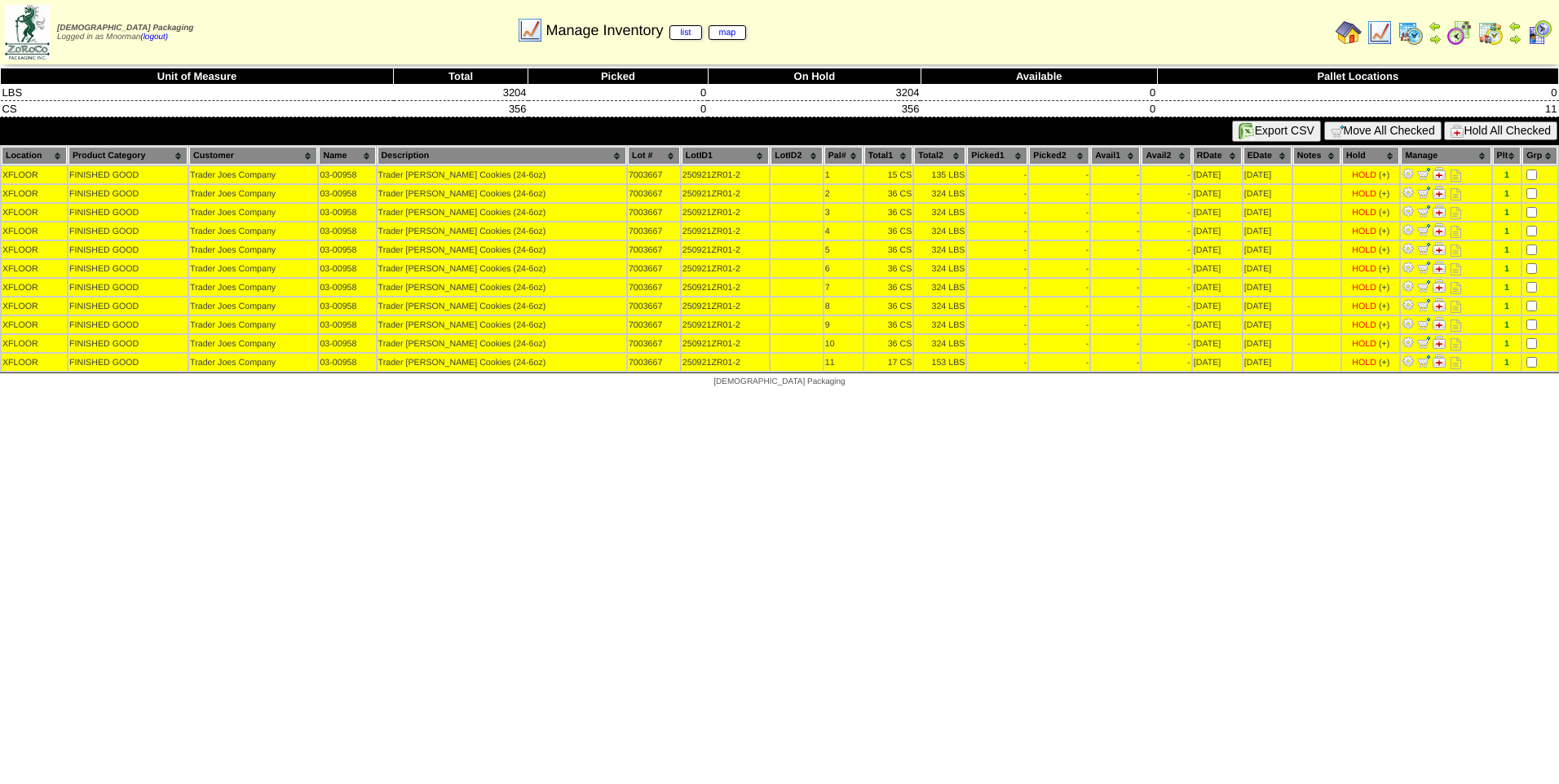
click at [1507, 129] on button "Hold All Checked" at bounding box center [1500, 131] width 113 height 19
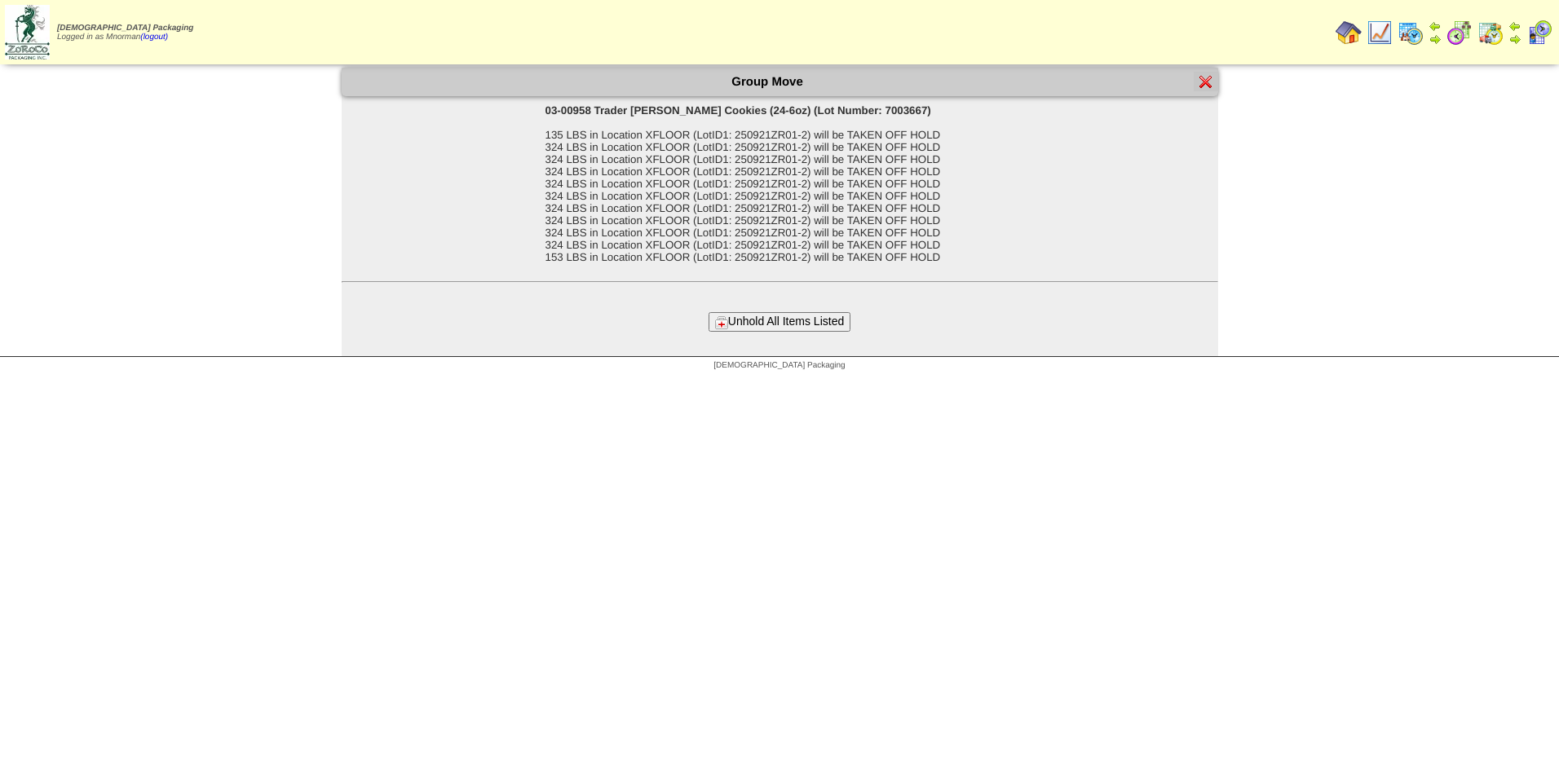
drag, startPoint x: 827, startPoint y: 314, endPoint x: 818, endPoint y: 325, distance: 14.2
click at [827, 314] on button "Unhold All Items Listed" at bounding box center [780, 322] width 142 height 19
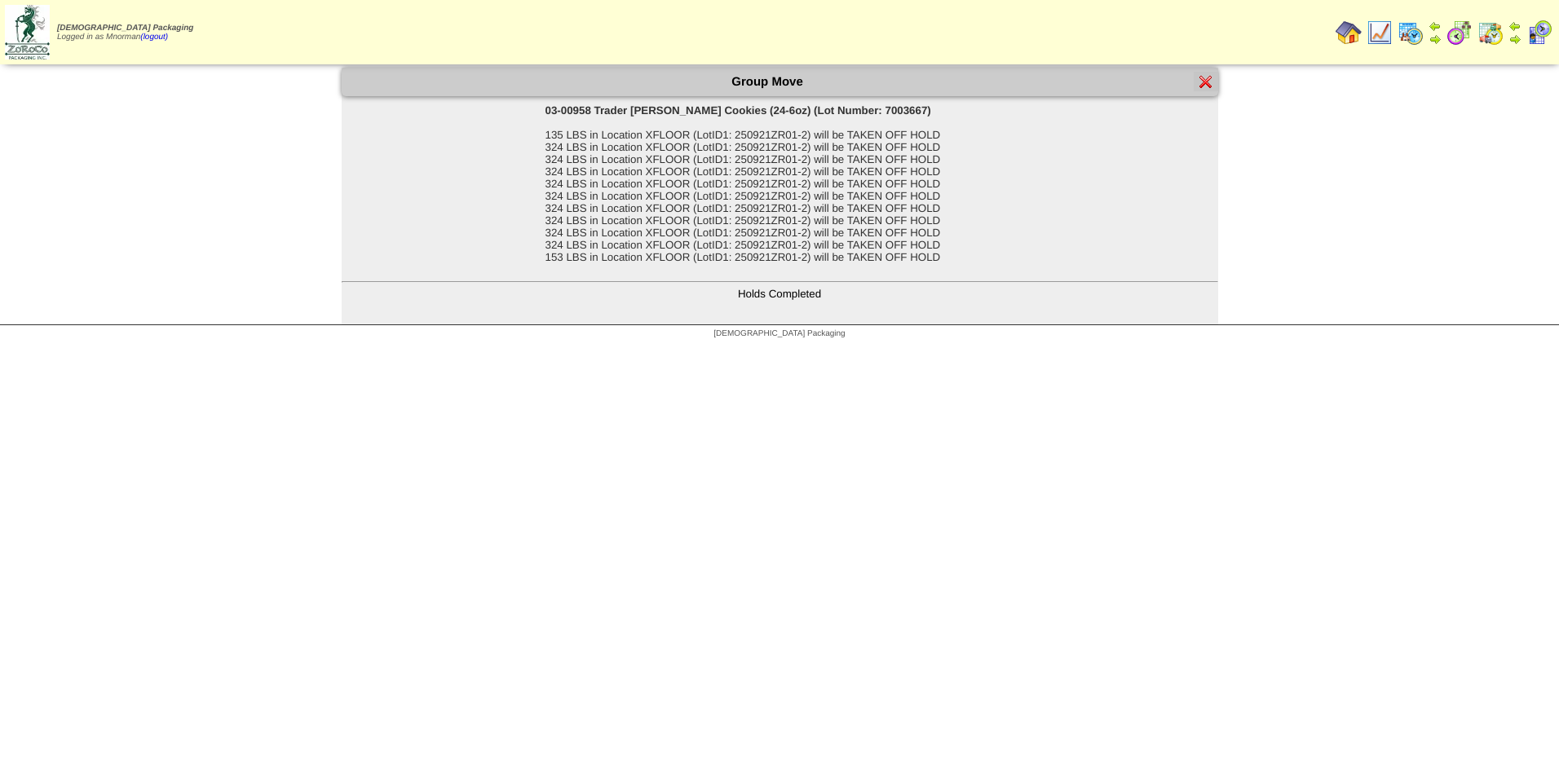
click at [1210, 78] on img at bounding box center [1206, 81] width 13 height 13
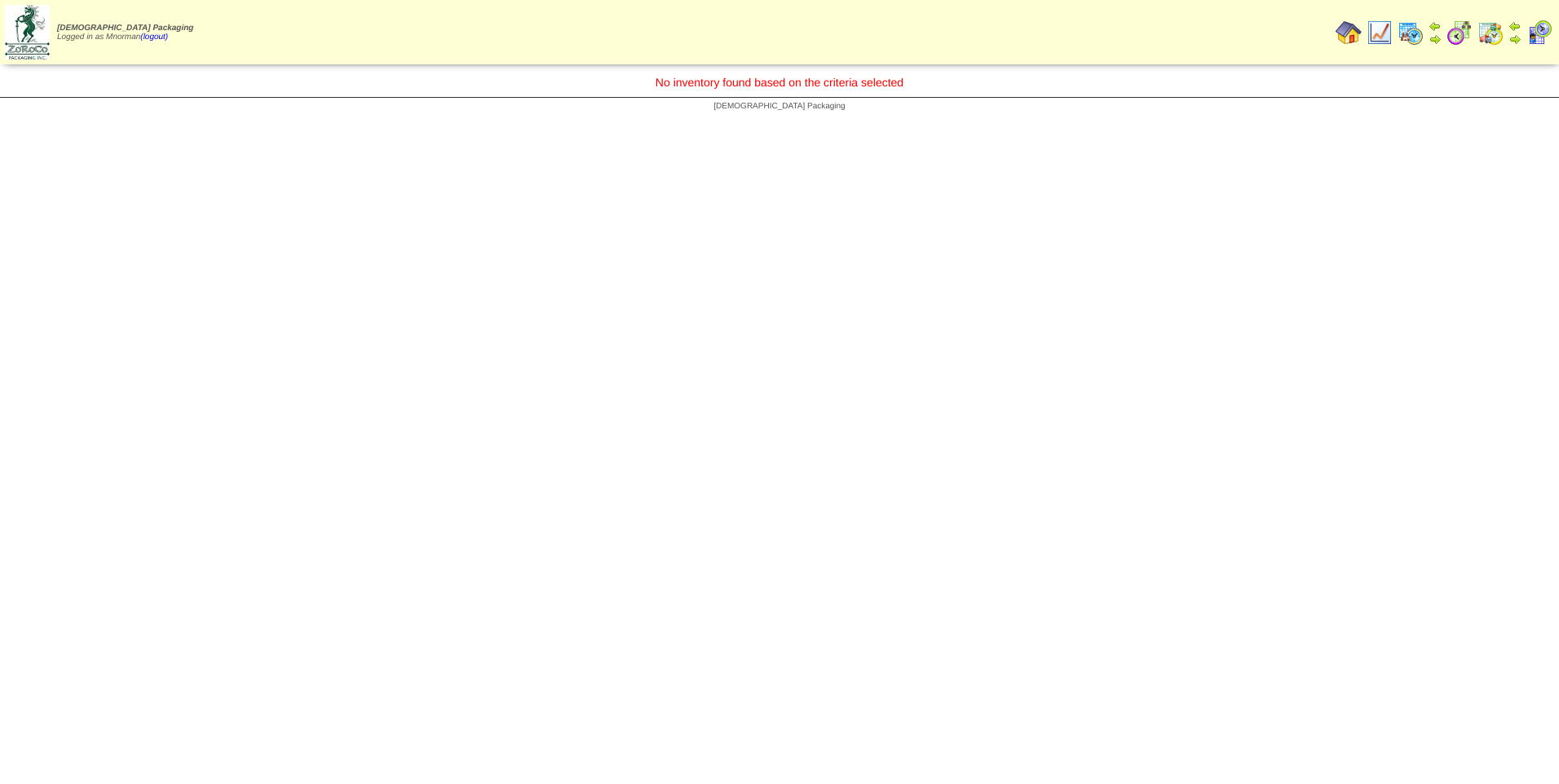
click at [1376, 39] on img at bounding box center [1380, 33] width 26 height 26
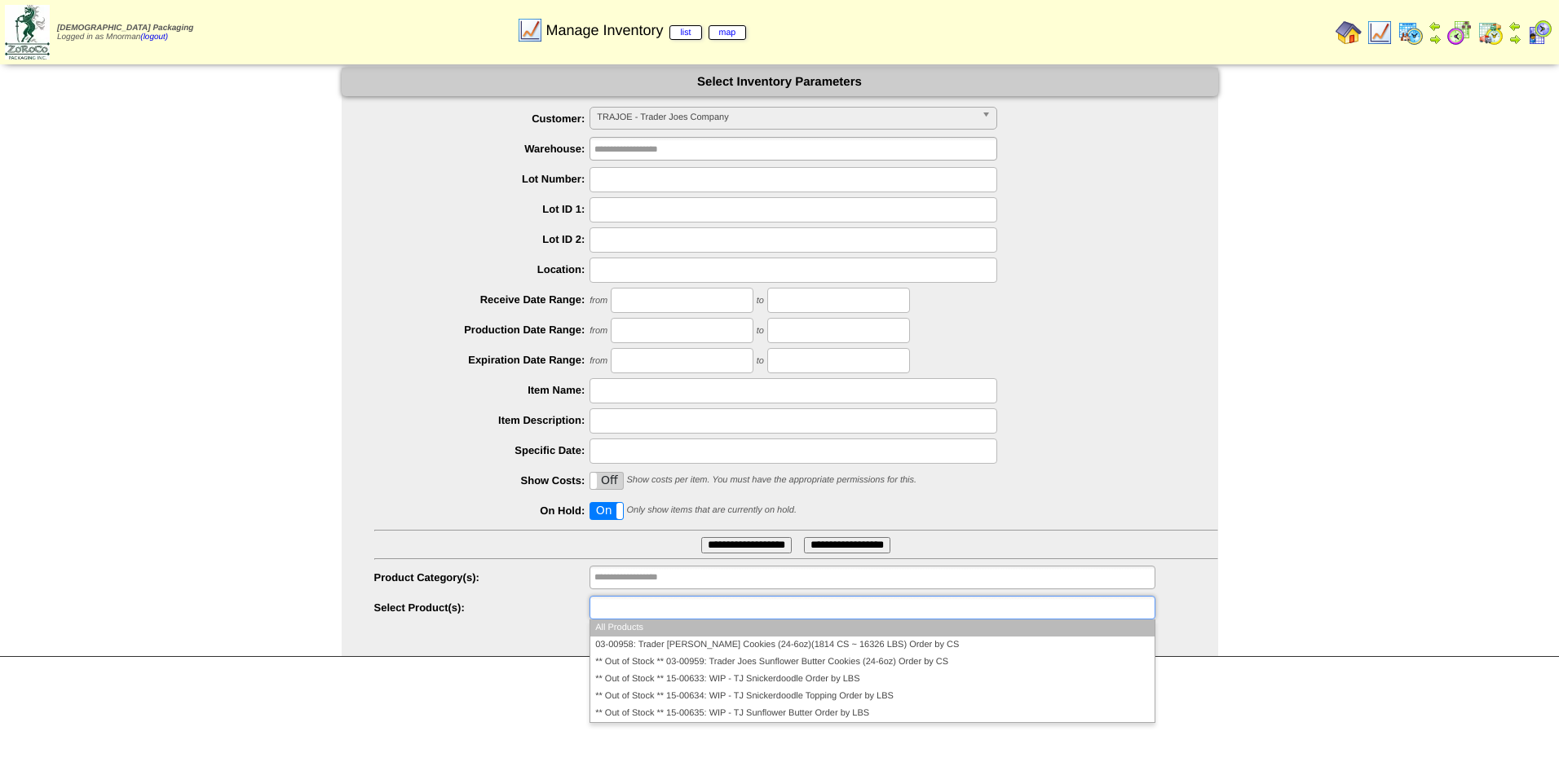
click at [812, 614] on ul at bounding box center [872, 608] width 565 height 24
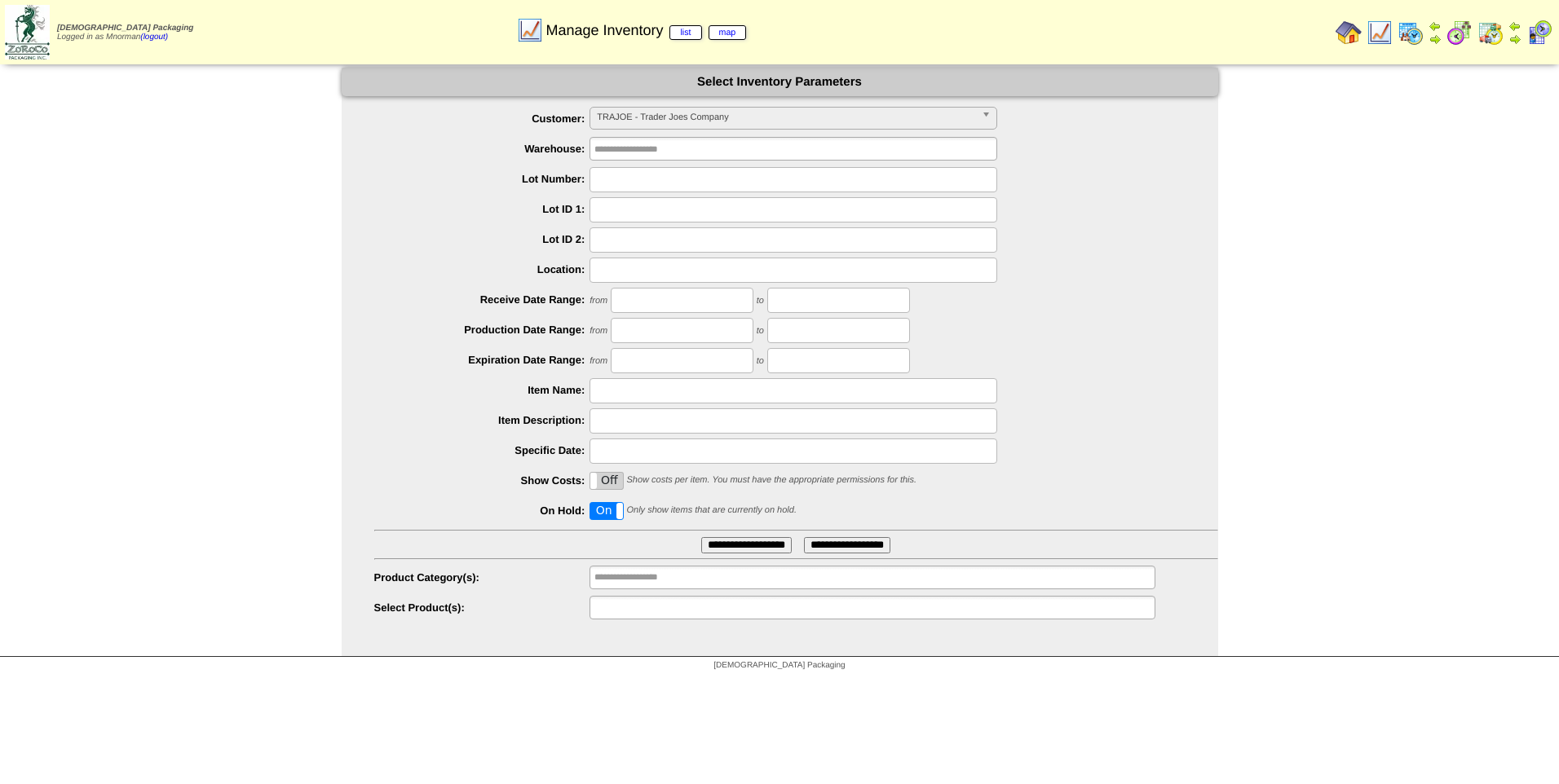
type input "**********"
click at [812, 117] on span "TRAJOE - Trader Joes Company" at bounding box center [785, 117] width 378 height 20
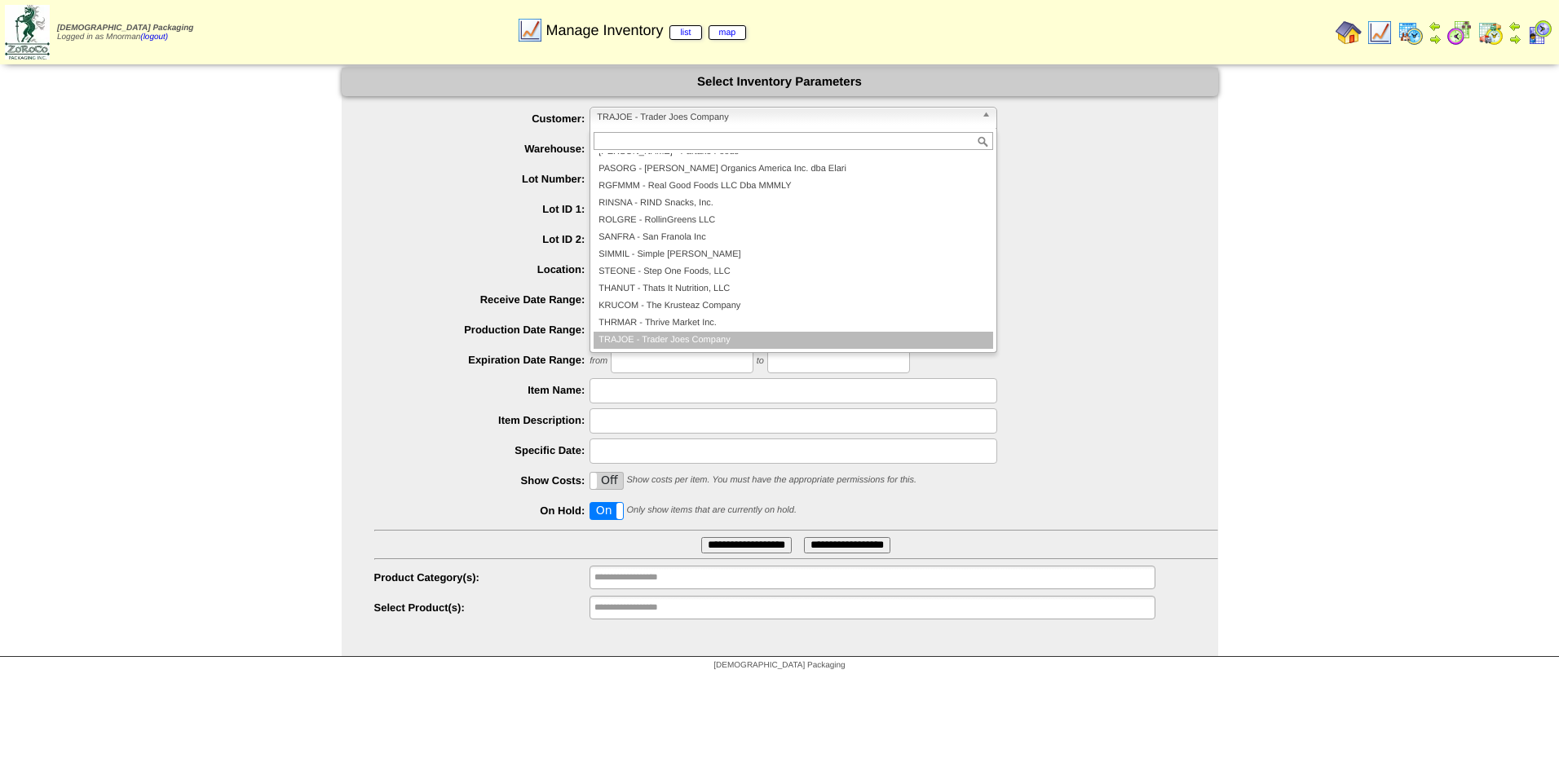
scroll to position [342, 0]
click at [1345, 37] on img at bounding box center [1349, 33] width 26 height 26
